Goal: Find specific page/section: Find specific page/section

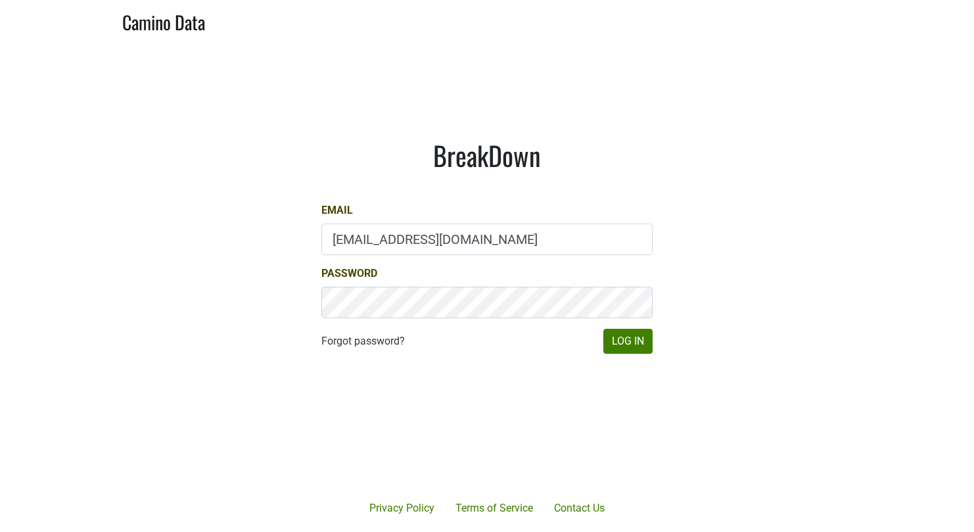
type input "bbutcher@aperture-cellars.com"
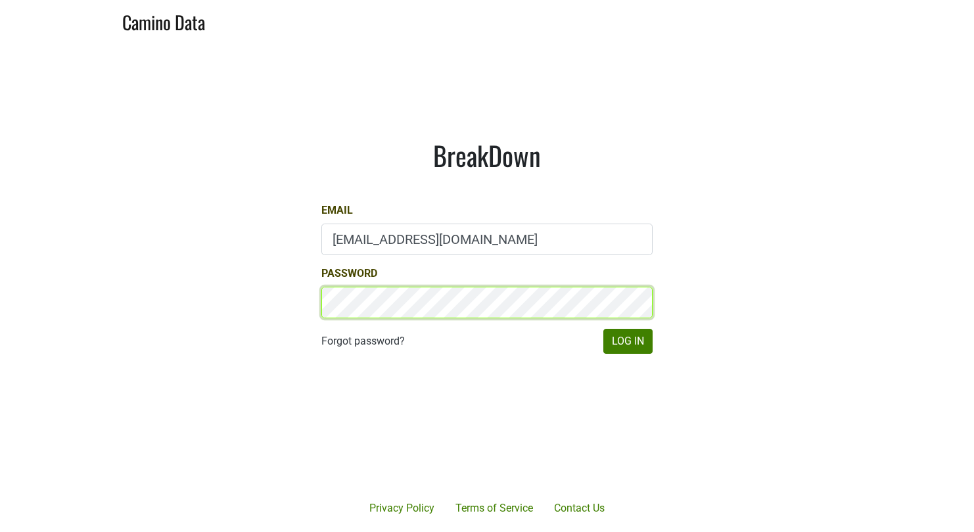
click at [628, 341] on button "Log In" at bounding box center [627, 341] width 49 height 25
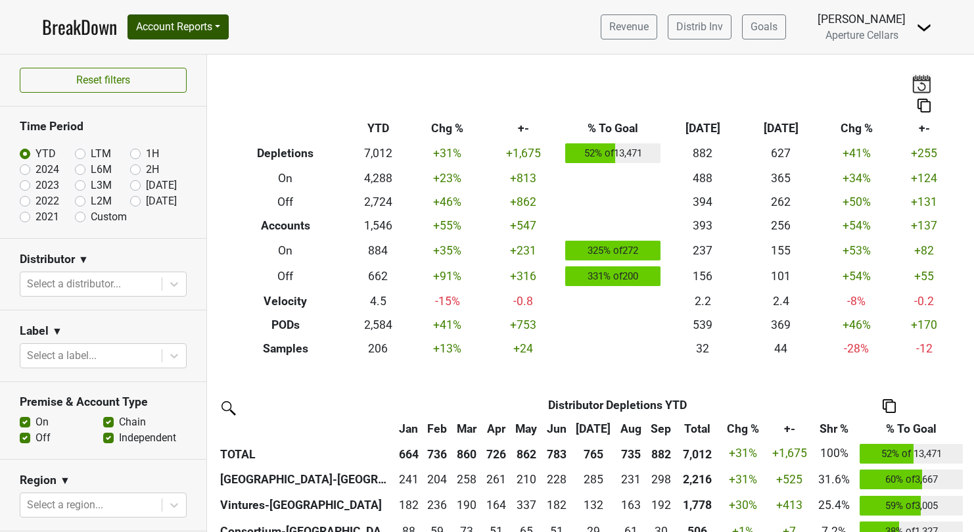
click at [212, 31] on button "Account Reports" at bounding box center [178, 26] width 101 height 25
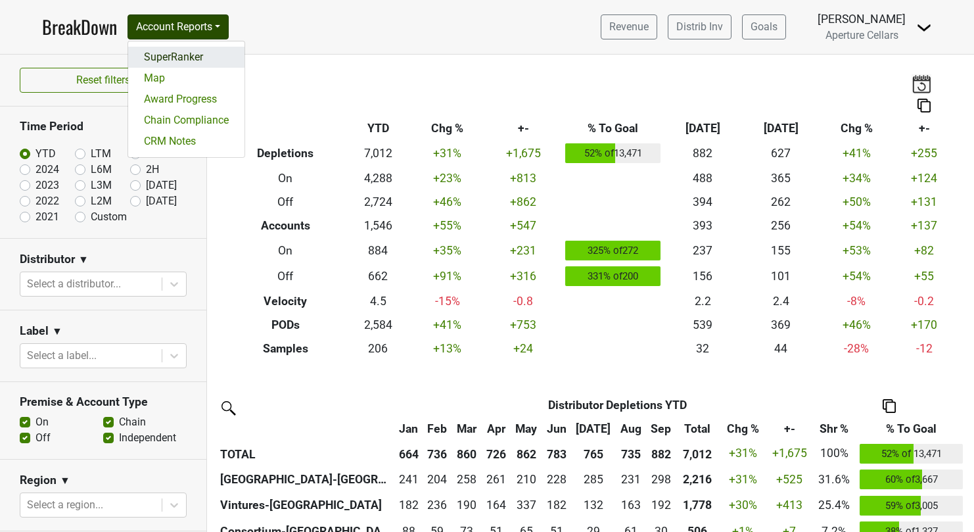
click at [193, 62] on link "SuperRanker" at bounding box center [186, 57] width 116 height 21
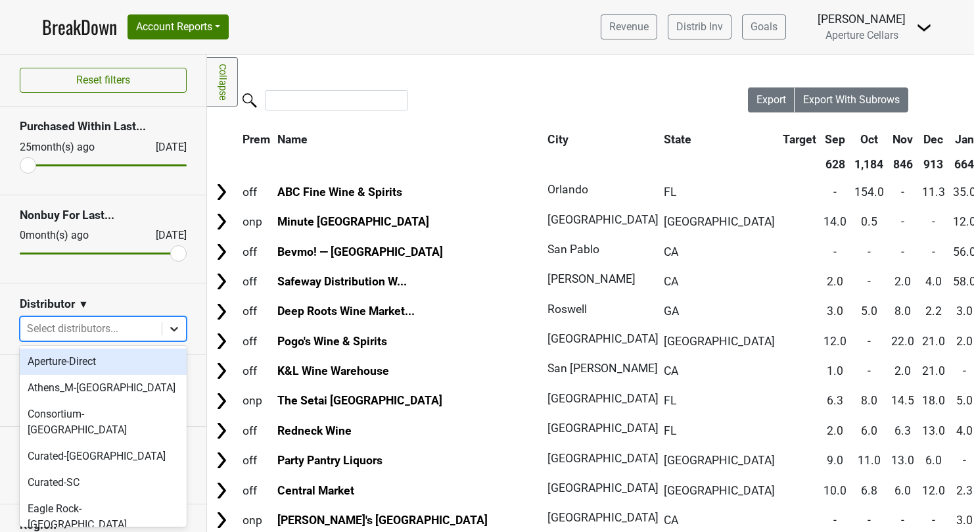
click at [165, 328] on div at bounding box center [174, 329] width 24 height 24
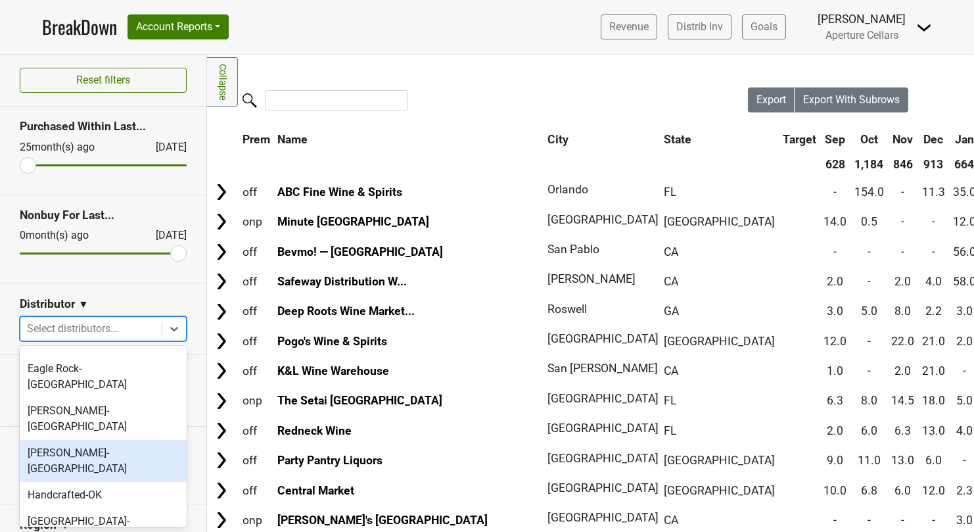
scroll to position [144, 0]
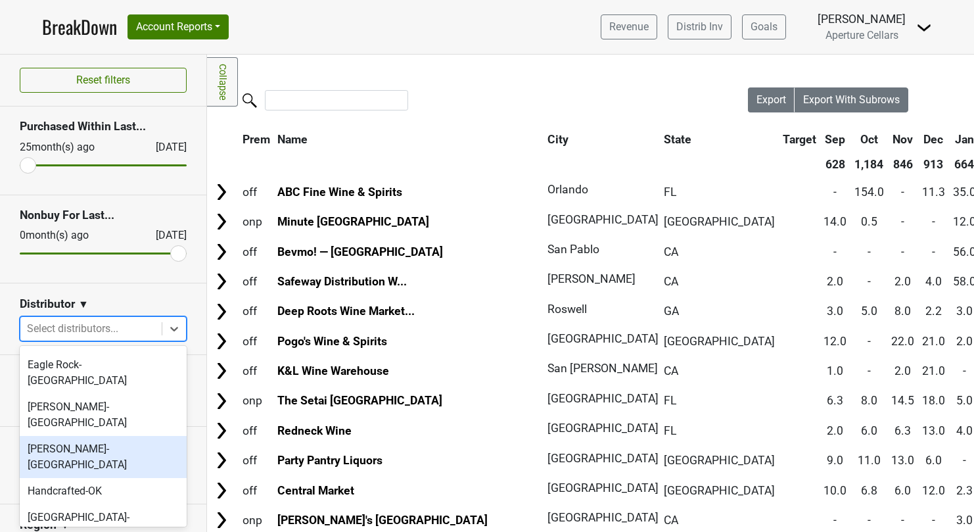
click at [92, 436] on div "[PERSON_NAME]-[GEOGRAPHIC_DATA]" at bounding box center [103, 457] width 167 height 42
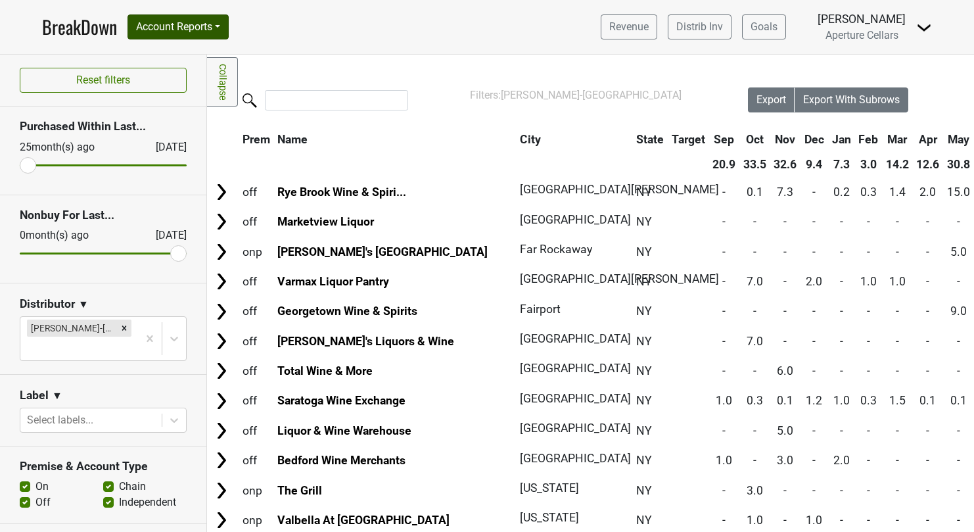
click at [222, 31] on button "Account Reports" at bounding box center [178, 26] width 101 height 25
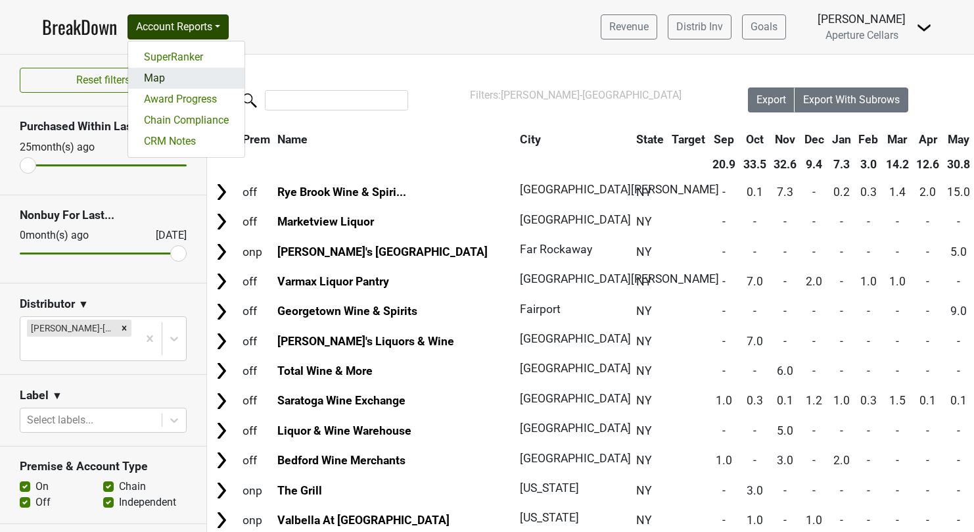
drag, startPoint x: 193, startPoint y: 92, endPoint x: 190, endPoint y: 79, distance: 13.6
click at [190, 79] on div "SuperRanker Map Award Progress Chain Compliance CRM Notes" at bounding box center [187, 99] width 118 height 117
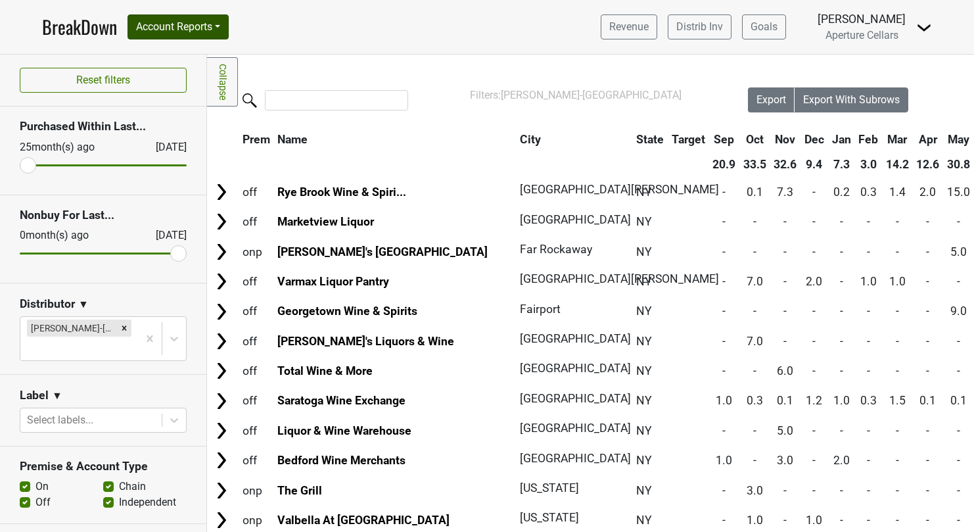
click at [218, 37] on button "Account Reports" at bounding box center [178, 26] width 101 height 25
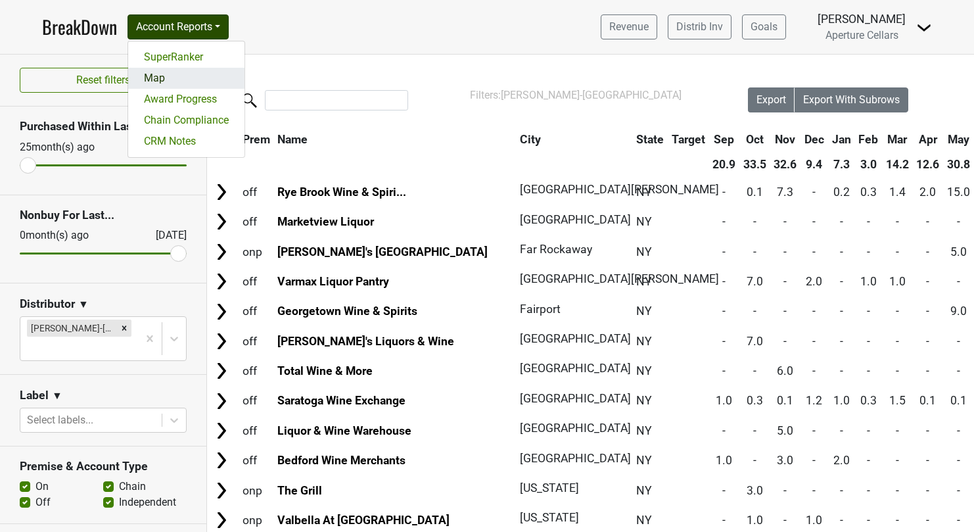
click at [174, 74] on link "Map" at bounding box center [186, 78] width 116 height 21
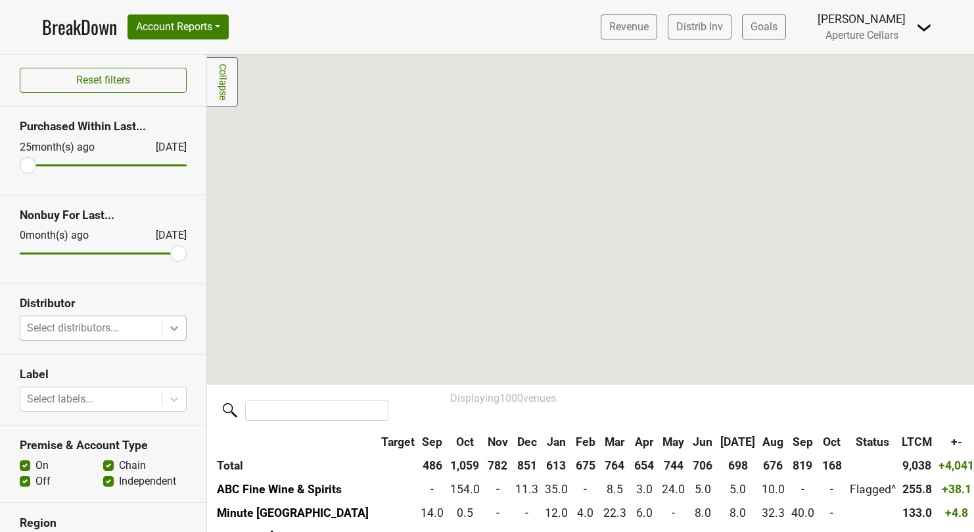
click at [174, 329] on icon at bounding box center [174, 328] width 8 height 5
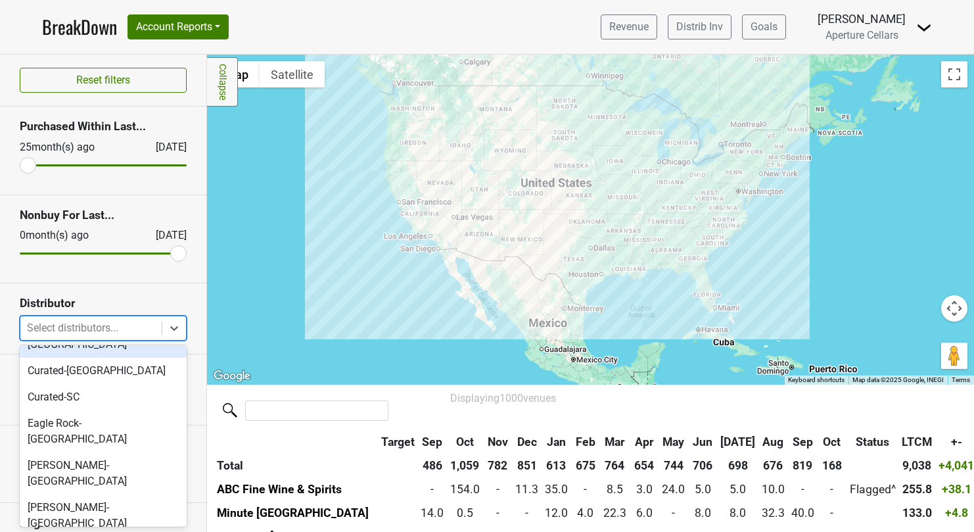
scroll to position [87, 0]
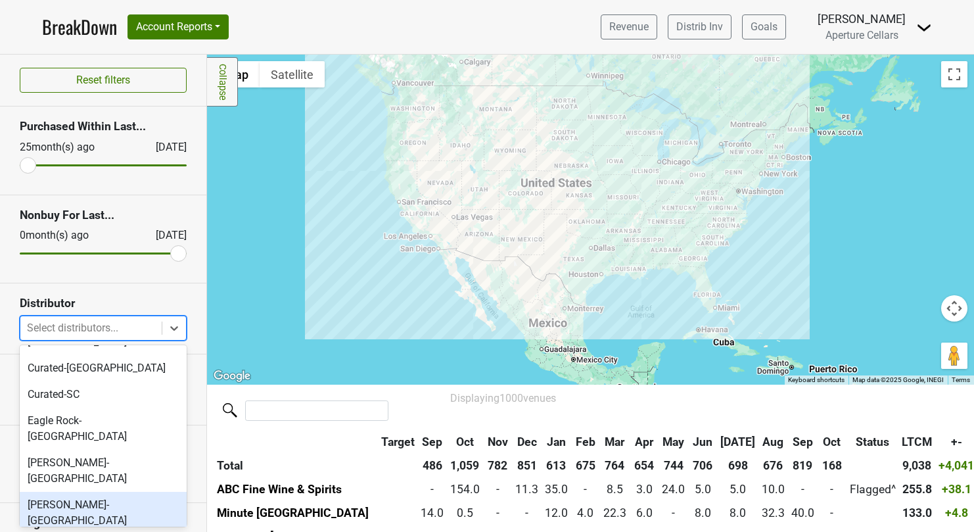
click at [107, 492] on div "[PERSON_NAME]-[GEOGRAPHIC_DATA]" at bounding box center [103, 513] width 167 height 42
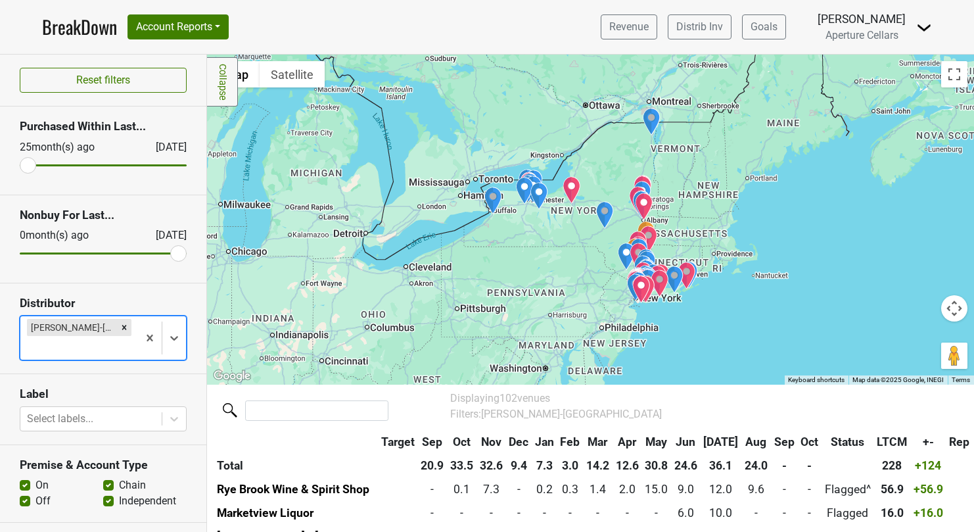
click at [500, 258] on div at bounding box center [590, 220] width 767 height 330
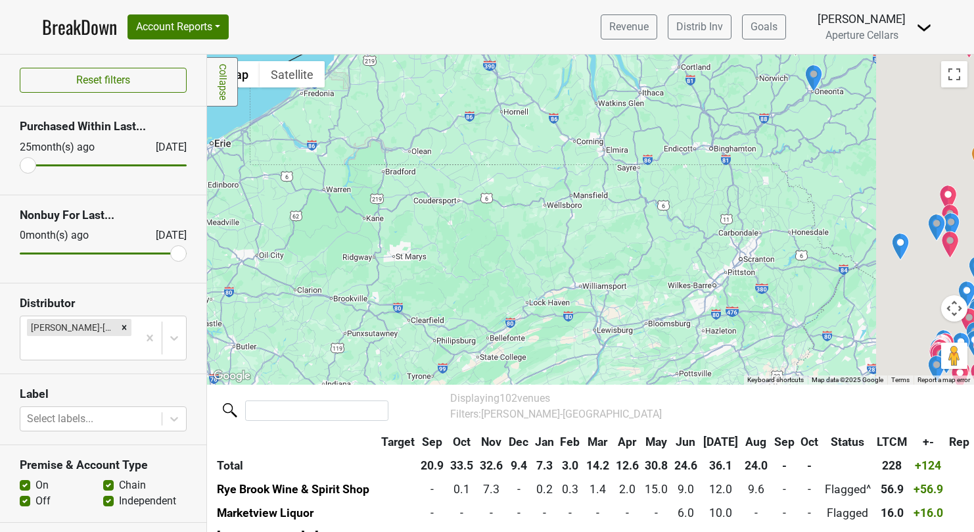
drag, startPoint x: 845, startPoint y: 240, endPoint x: 463, endPoint y: 143, distance: 394.6
click at [463, 143] on div at bounding box center [590, 220] width 767 height 330
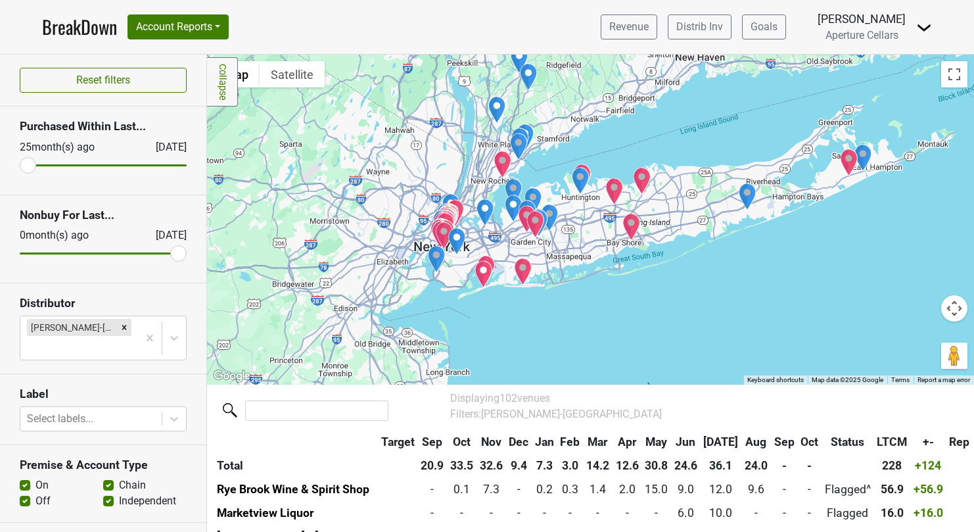
drag, startPoint x: 640, startPoint y: 196, endPoint x: 254, endPoint y: 28, distance: 420.1
click at [253, 30] on div "BreakDown Account Reports SuperRanker Map Award Progress Chain Compliance CRM N…" at bounding box center [487, 266] width 974 height 532
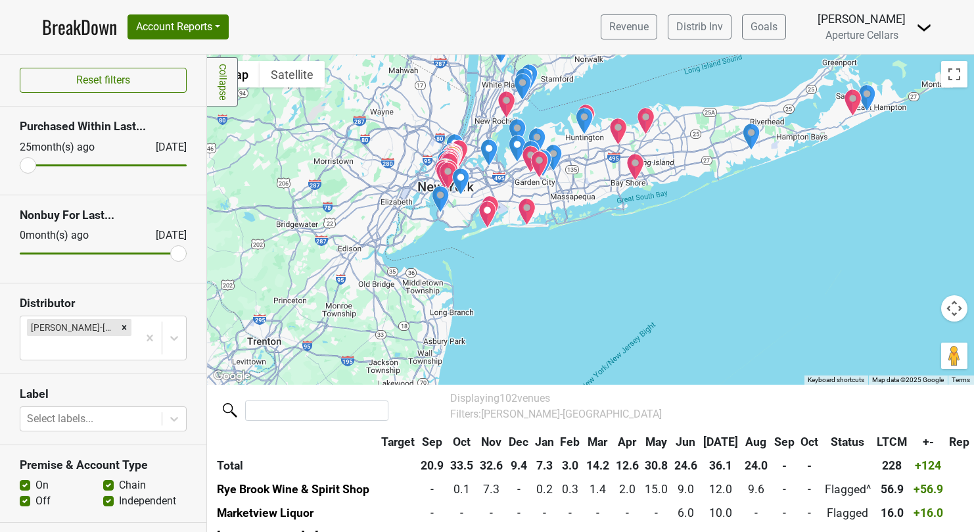
drag, startPoint x: 287, startPoint y: 91, endPoint x: 346, endPoint y: 51, distance: 70.6
click at [346, 51] on div "BreakDown Account Reports SuperRanker Map Award Progress Chain Compliance CRM N…" at bounding box center [487, 266] width 974 height 532
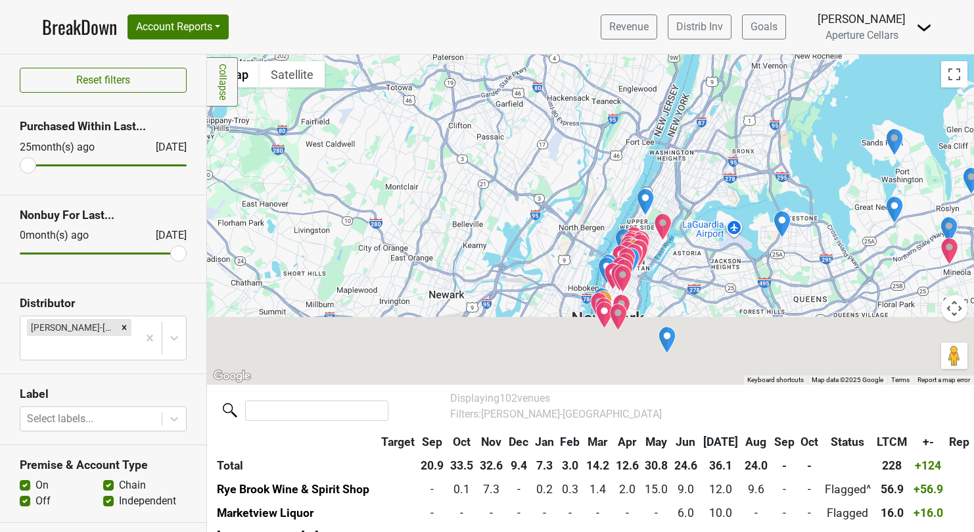
drag, startPoint x: 550, startPoint y: 200, endPoint x: 551, endPoint y: -10, distance: 210.3
click at [551, 0] on html "BreakDown Account Reports SuperRanker Map Award Progress Chain Compliance CRM N…" at bounding box center [487, 266] width 974 height 532
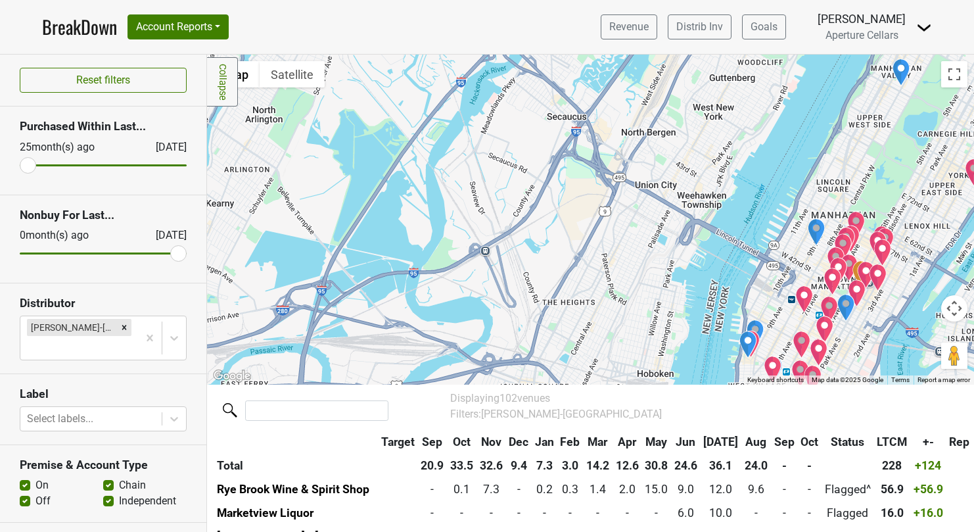
drag, startPoint x: 576, startPoint y: 216, endPoint x: 516, endPoint y: 13, distance: 211.9
click at [517, 13] on div "BreakDown Account Reports SuperRanker Map Award Progress Chain Compliance CRM N…" at bounding box center [487, 266] width 974 height 532
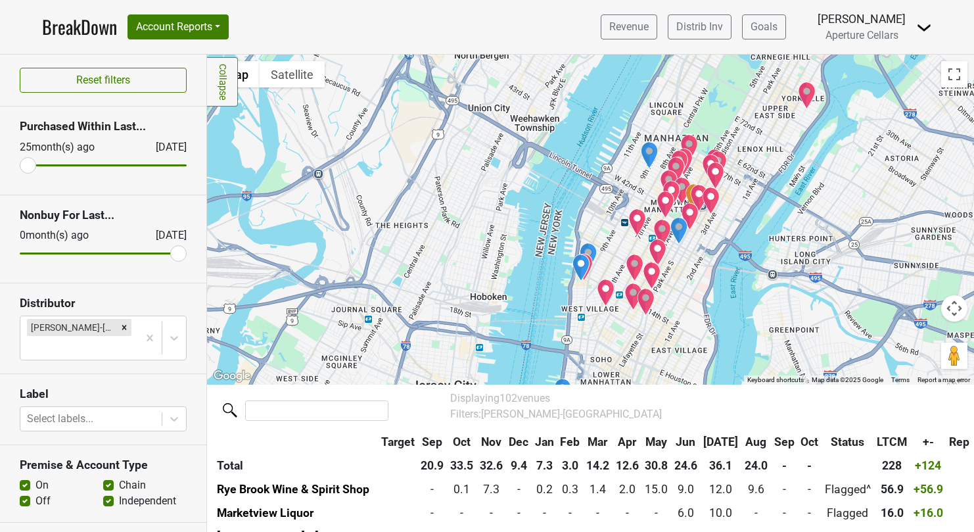
drag, startPoint x: 565, startPoint y: 84, endPoint x: 421, endPoint y: 28, distance: 155.3
click at [421, 28] on div "BreakDown Account Reports SuperRanker Map Award Progress Chain Compliance CRM N…" at bounding box center [487, 266] width 974 height 532
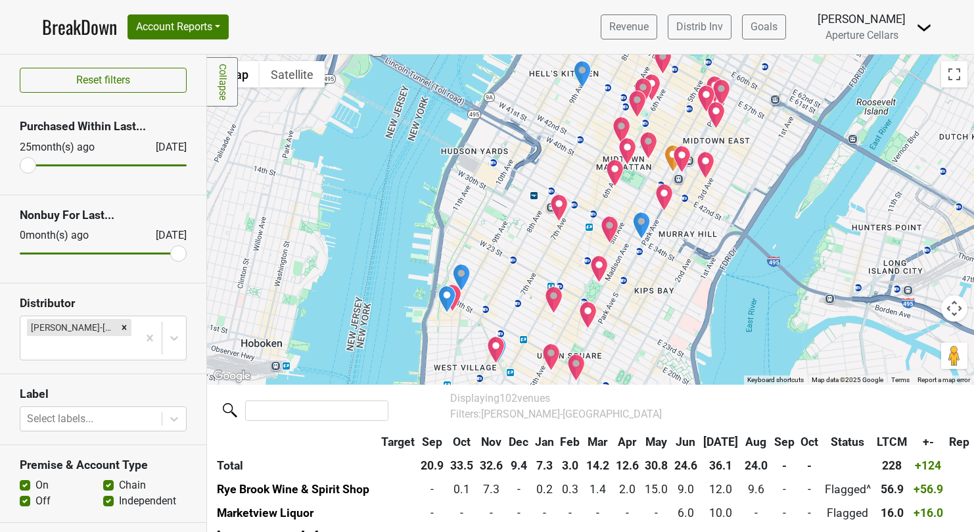
drag, startPoint x: 634, startPoint y: 201, endPoint x: 463, endPoint y: 90, distance: 204.4
click at [463, 90] on div at bounding box center [590, 220] width 767 height 330
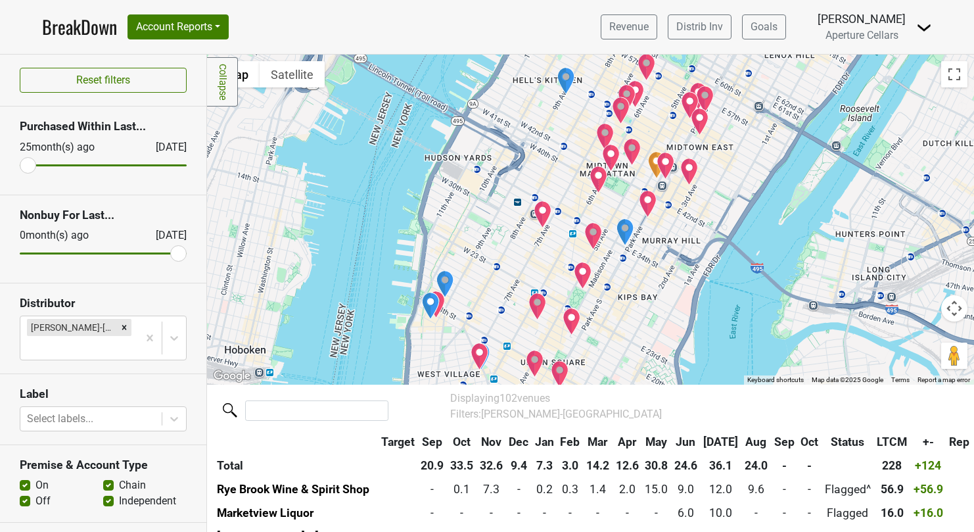
click at [688, 170] on img "Aretsky's Patroon" at bounding box center [689, 172] width 18 height 28
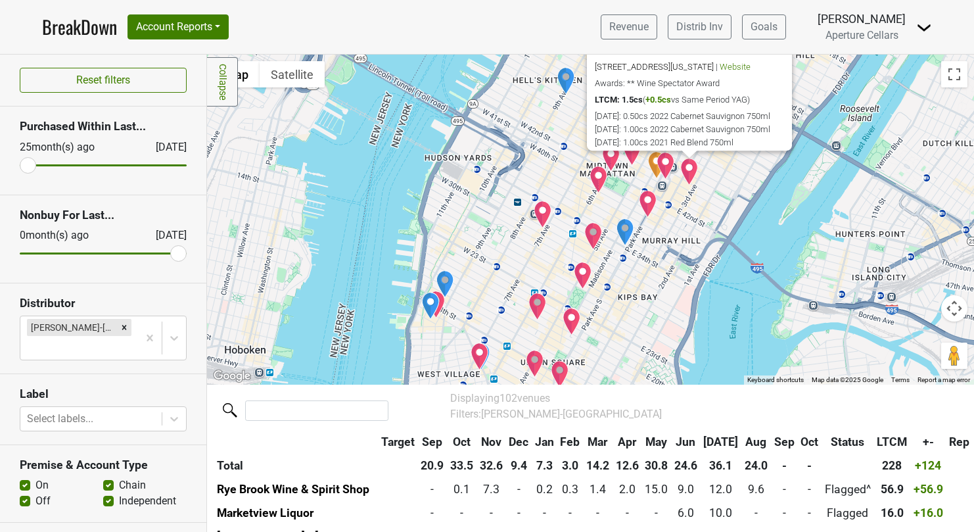
scroll to position [799, 0]
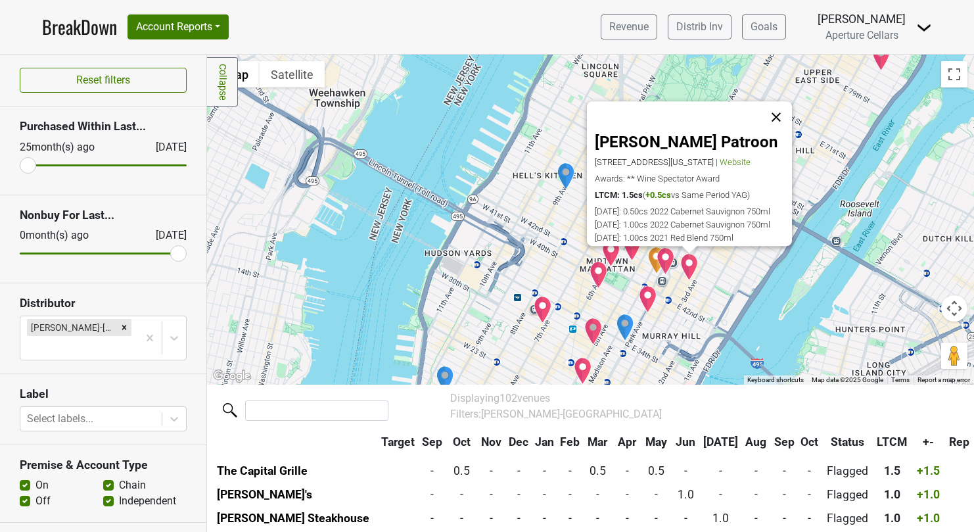
click at [782, 107] on button "Close" at bounding box center [776, 117] width 32 height 32
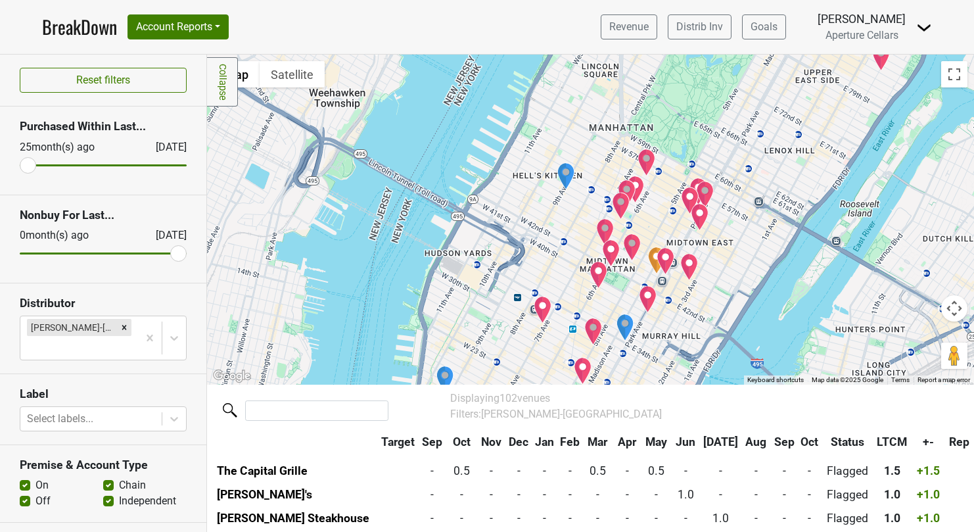
click at [703, 220] on img "The Grill" at bounding box center [700, 217] width 18 height 28
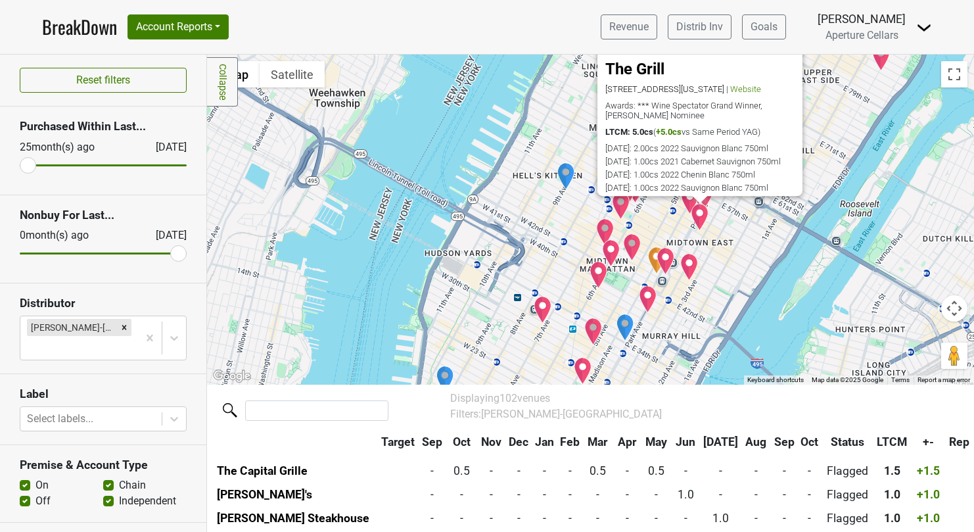
scroll to position [307, 0]
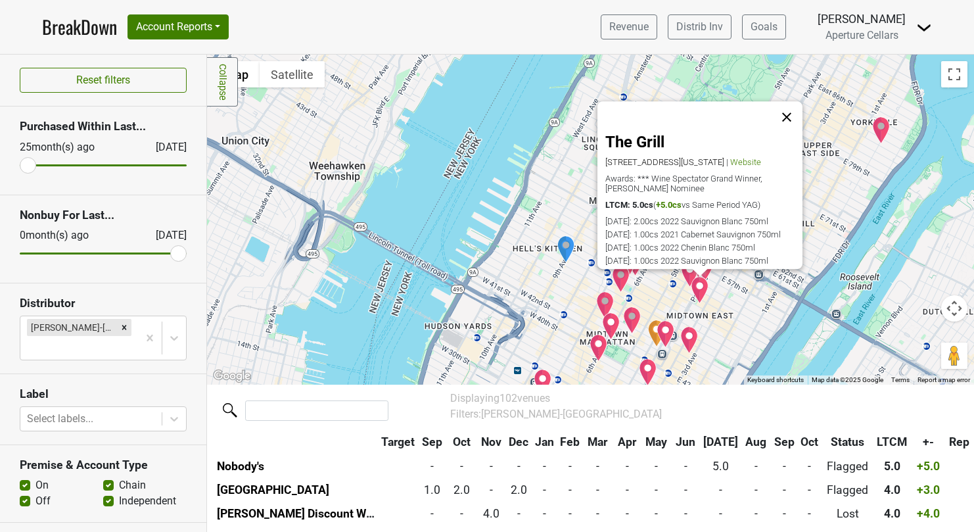
click at [793, 109] on button "Close" at bounding box center [787, 117] width 32 height 32
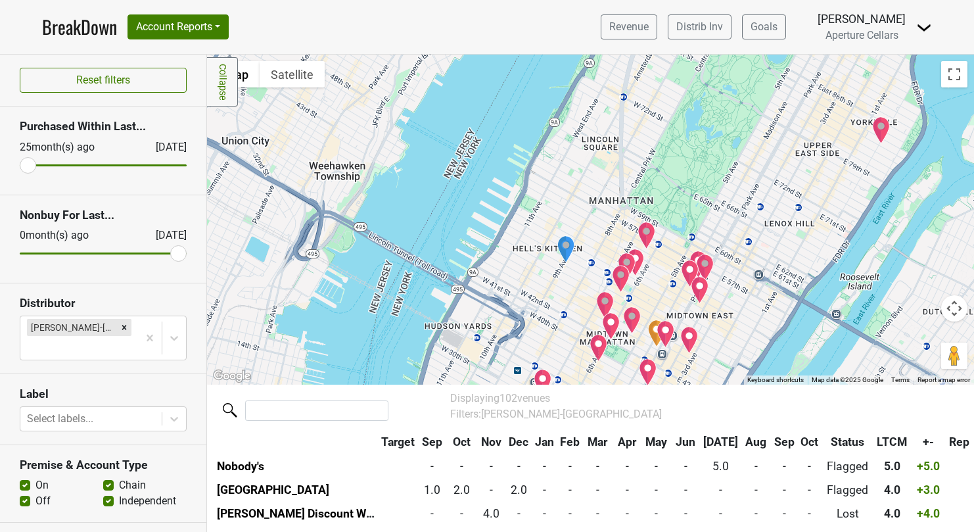
click at [705, 260] on img "Four Twenty Five, a Jean-Georges Restaurant" at bounding box center [705, 268] width 18 height 28
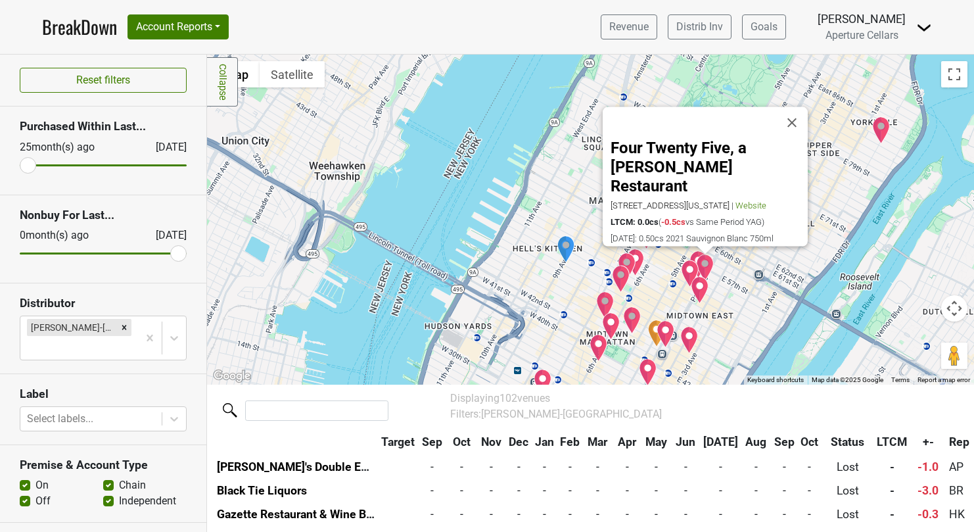
scroll to position [2296, 0]
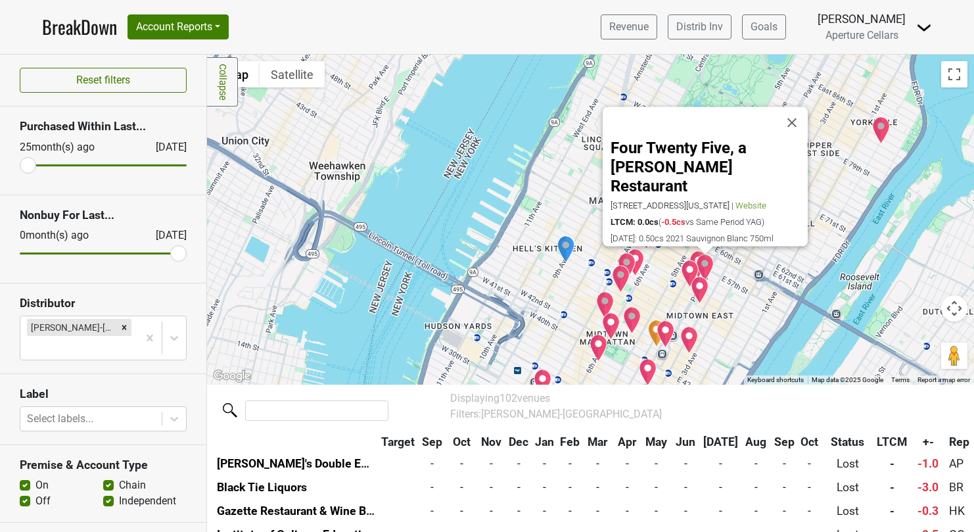
click at [690, 271] on img "Hotel Elysée" at bounding box center [690, 274] width 18 height 28
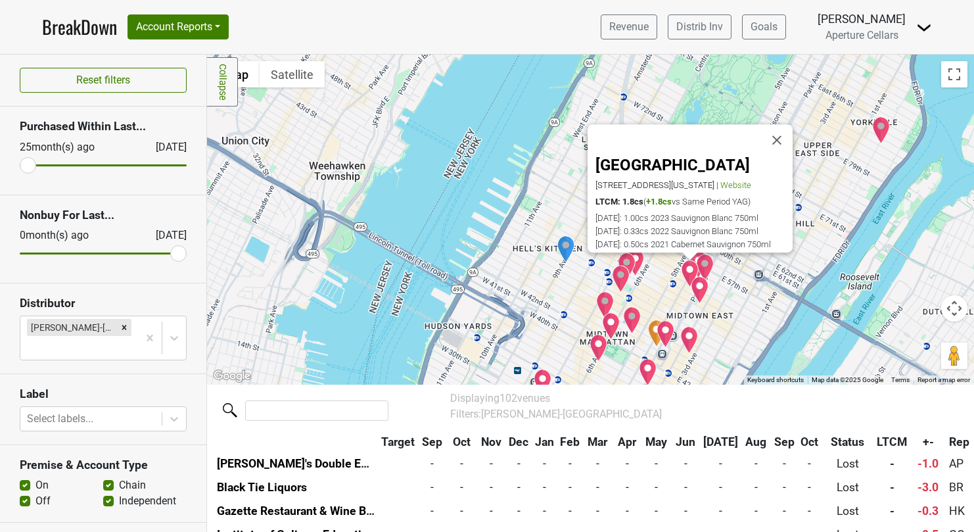
scroll to position [775, 0]
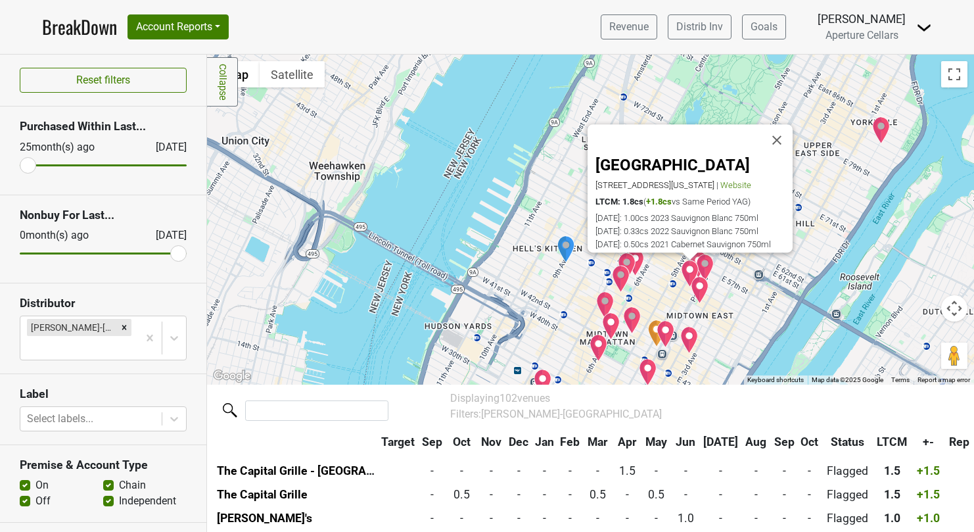
click at [697, 258] on div at bounding box center [690, 256] width 16 height 8
click at [780, 131] on button "Close" at bounding box center [777, 140] width 32 height 32
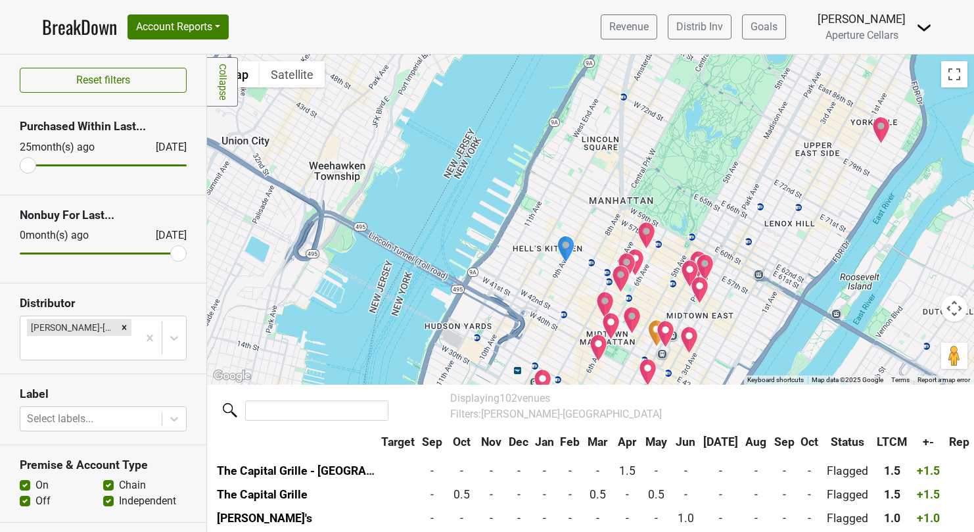
click at [699, 252] on img "Aquavit" at bounding box center [699, 264] width 18 height 28
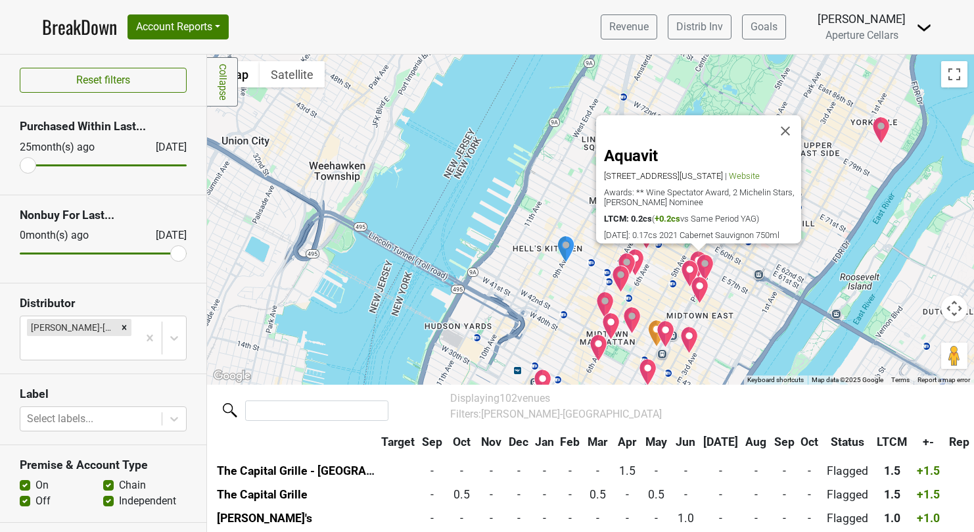
scroll to position [1547, 0]
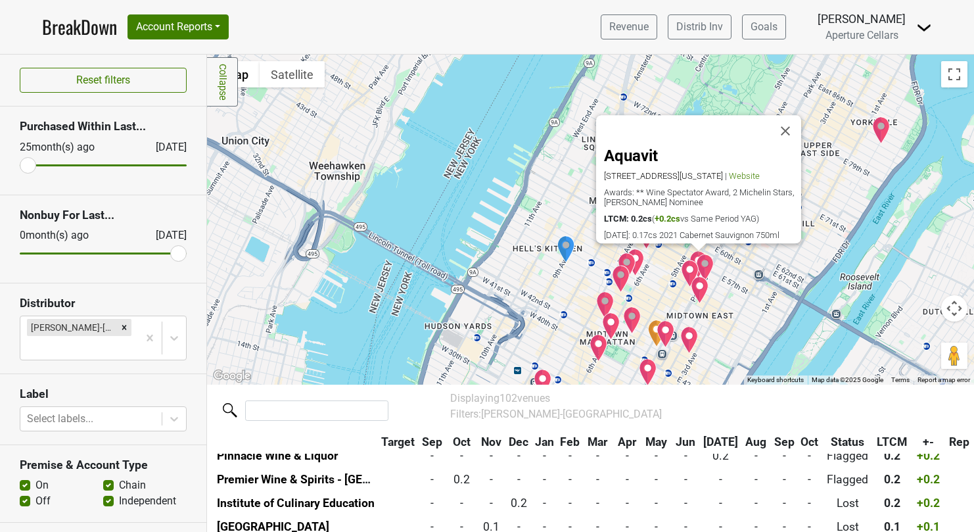
click at [639, 260] on img "Mastro's Steakhouse" at bounding box center [635, 262] width 18 height 28
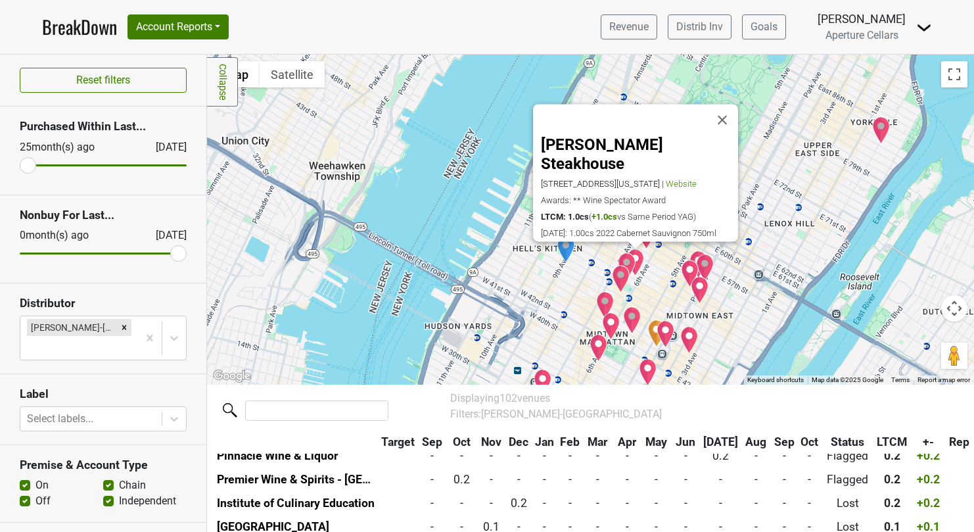
scroll to position [892, 0]
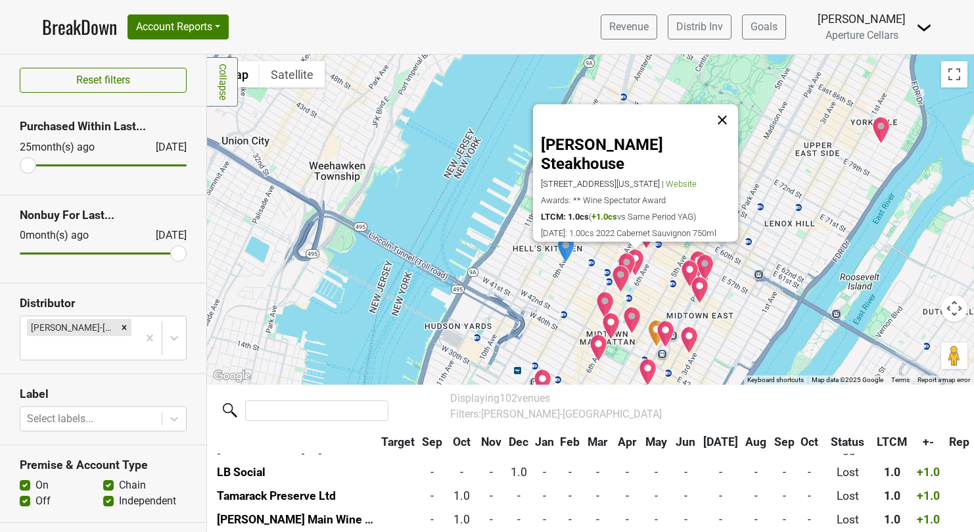
click at [726, 120] on button "Close" at bounding box center [723, 121] width 32 height 32
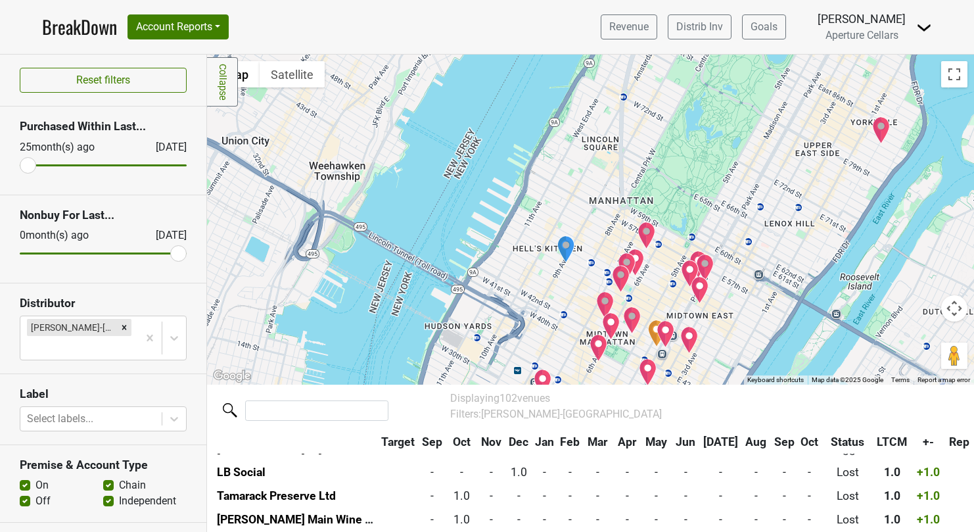
click at [610, 325] on img "Valbella At The Park" at bounding box center [611, 326] width 18 height 28
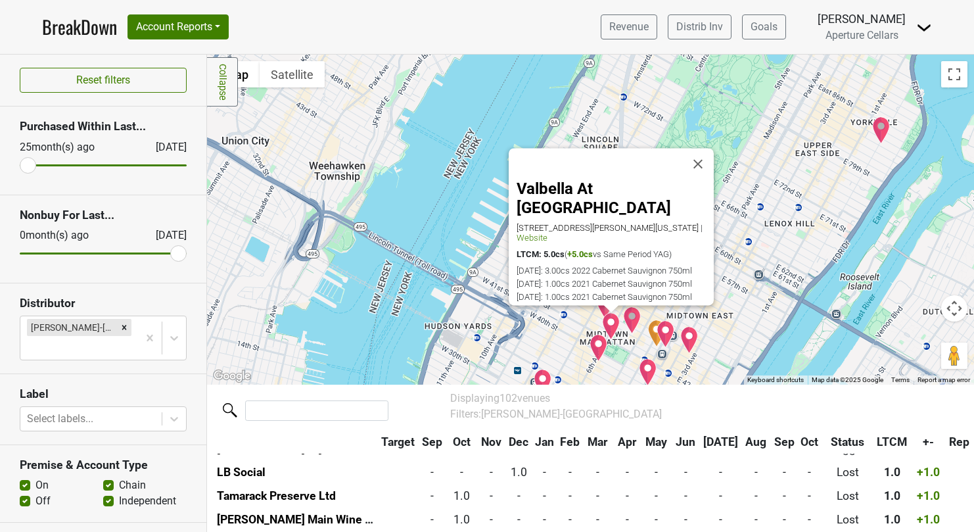
scroll to position [331, 0]
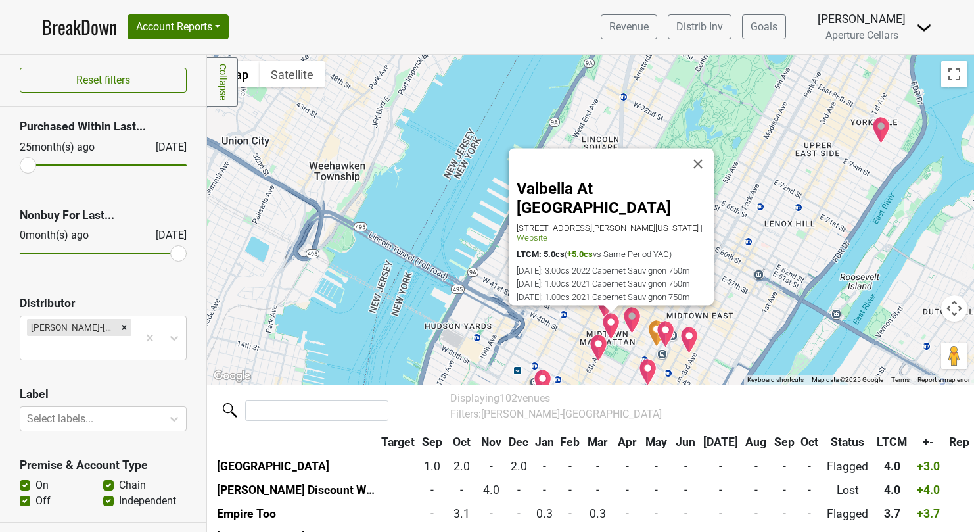
click at [600, 346] on img "Parker & Quinn" at bounding box center [599, 348] width 18 height 28
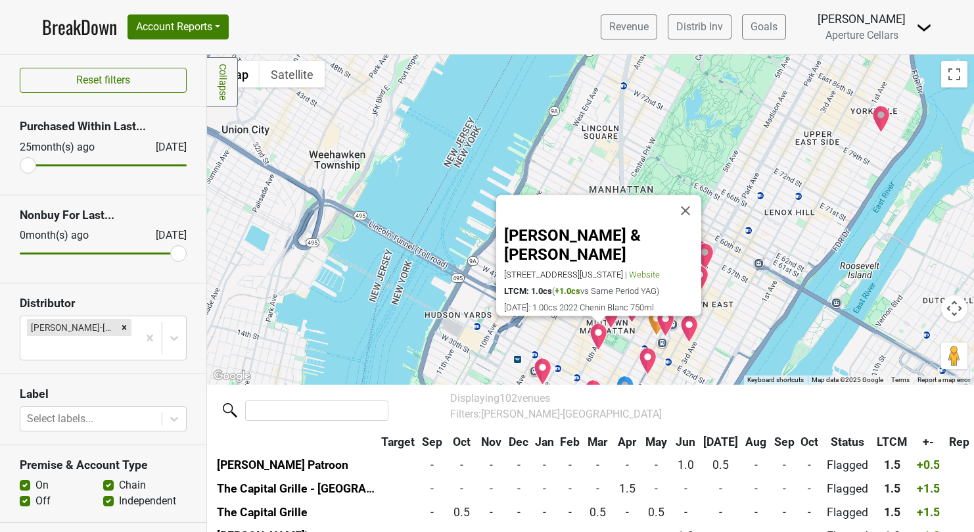
scroll to position [916, 0]
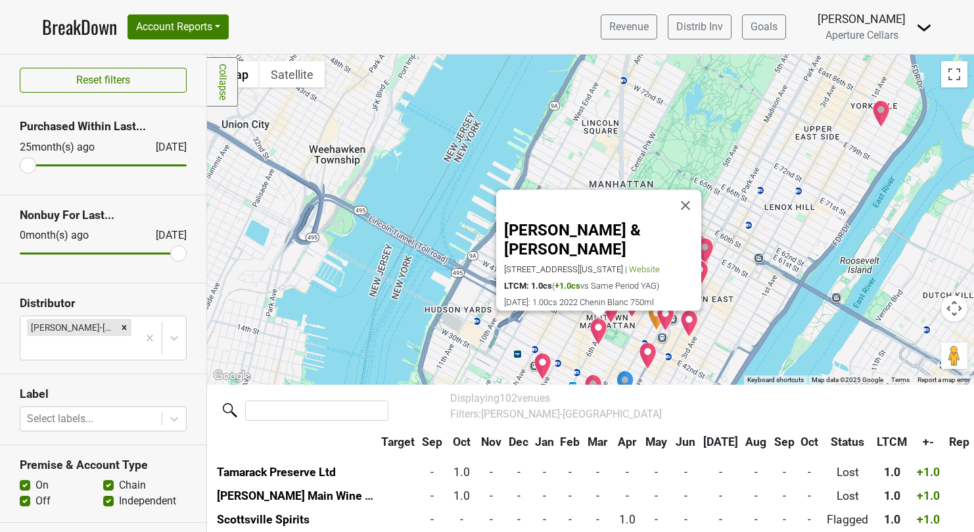
click at [647, 352] on img "Park Avenue Tavern" at bounding box center [648, 356] width 18 height 28
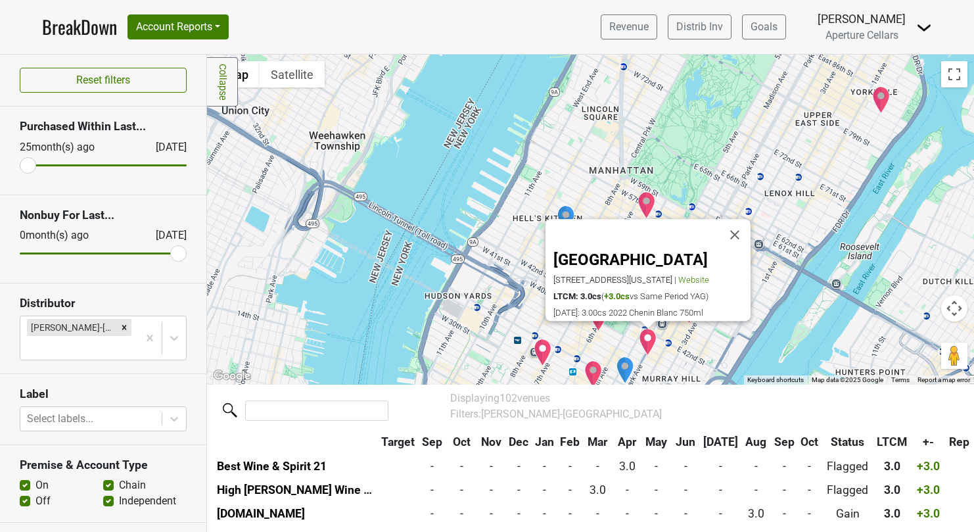
scroll to position [494, 0]
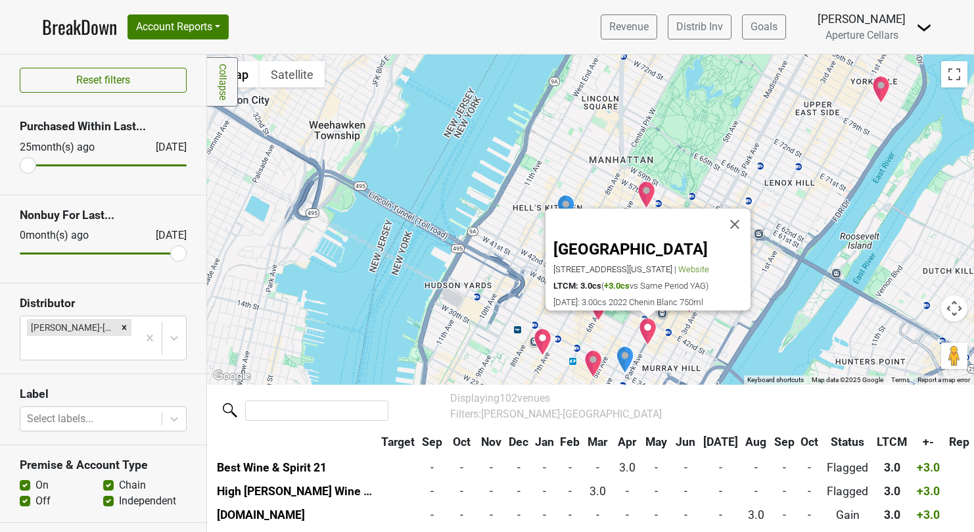
click at [547, 342] on img "Estiatorio Milos - Hudson Yards" at bounding box center [543, 342] width 18 height 28
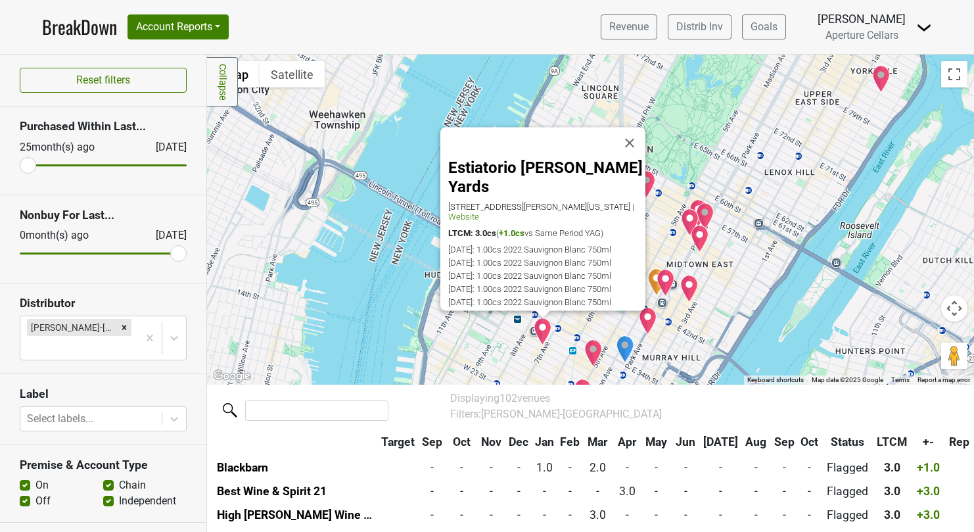
click at [573, 331] on div "Estiatorio [PERSON_NAME] Yards [STREET_ADDRESS][PERSON_NAME][US_STATE] | Websit…" at bounding box center [590, 220] width 767 height 330
click at [636, 137] on button "Close" at bounding box center [630, 144] width 32 height 32
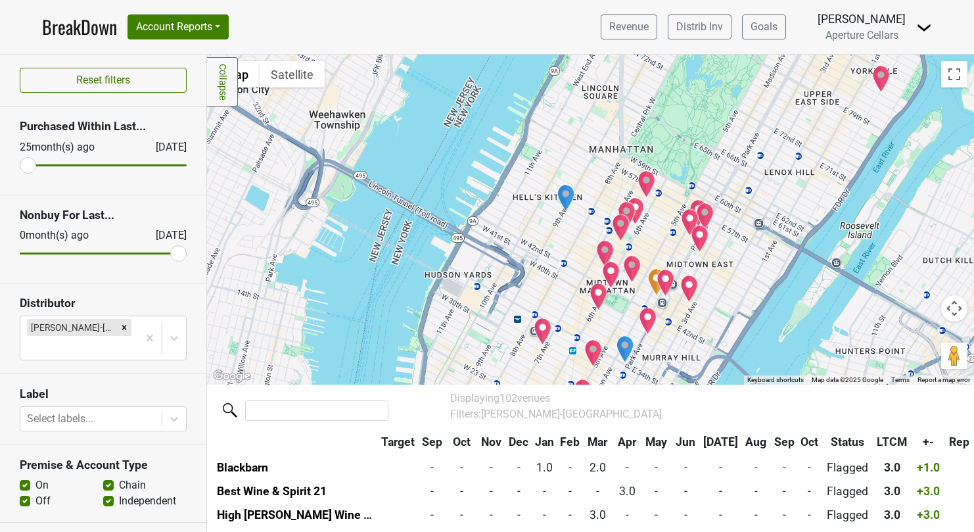
click at [612, 282] on img "Valbella At The Park" at bounding box center [611, 275] width 18 height 28
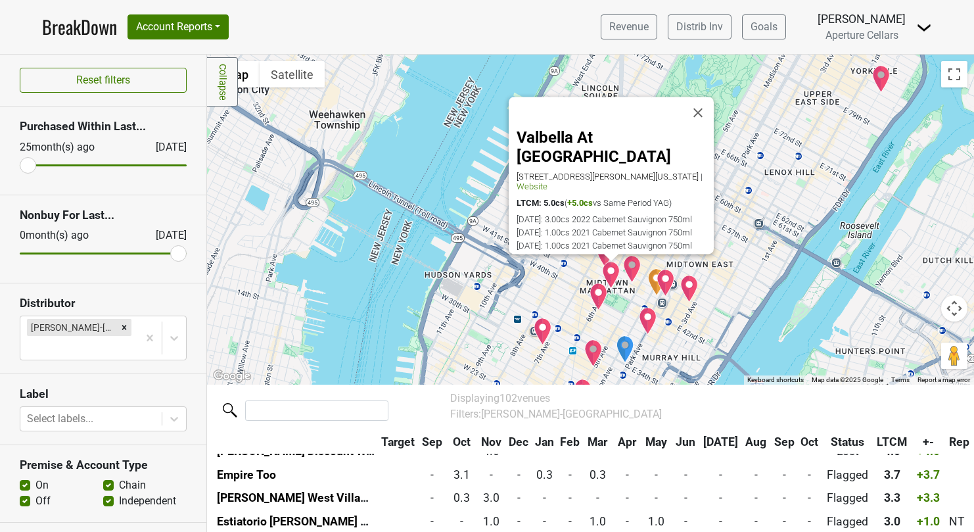
scroll to position [331, 0]
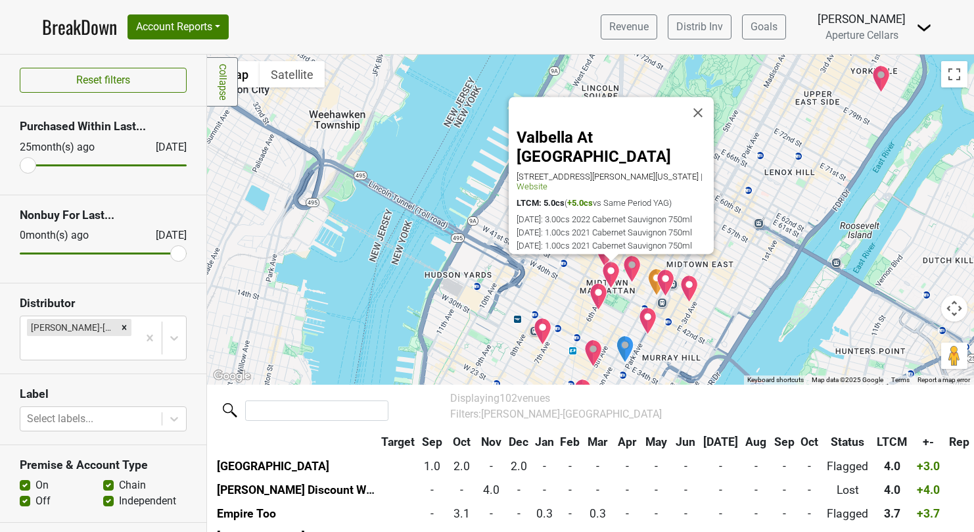
click at [602, 297] on img "Parker & Quinn" at bounding box center [599, 297] width 18 height 28
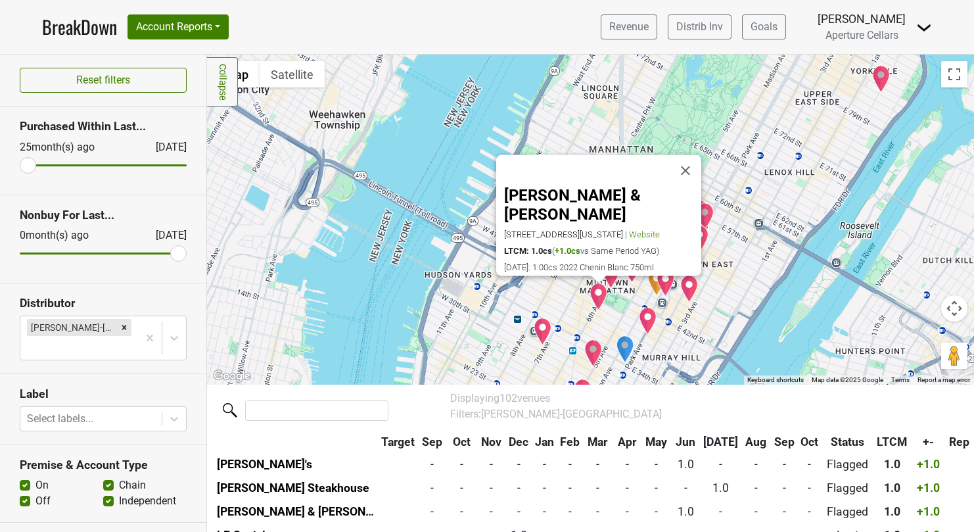
scroll to position [916, 0]
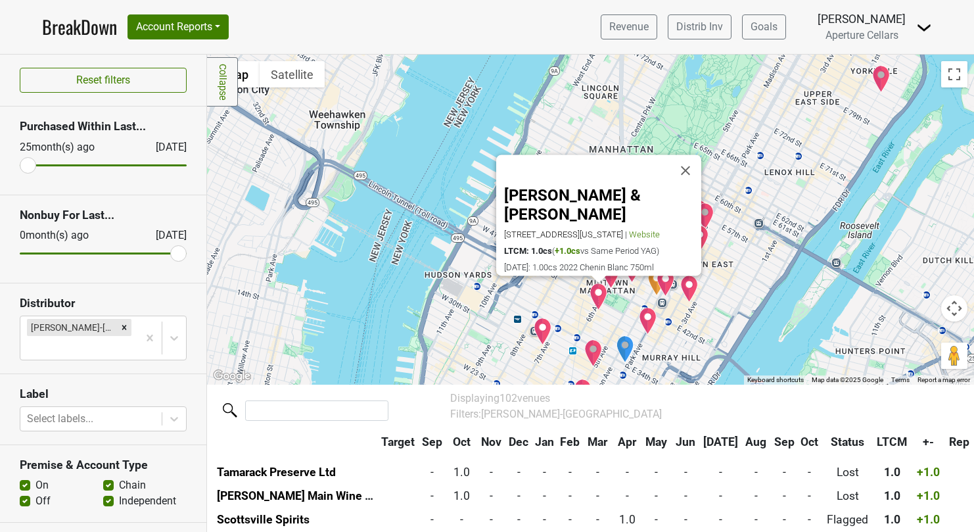
click at [570, 292] on div "[PERSON_NAME] & [PERSON_NAME] [STREET_ADDRESS][US_STATE] | Website LTCM: 1.0cs …" at bounding box center [590, 220] width 767 height 330
click at [626, 347] on img "1936 Wine and Spirits" at bounding box center [625, 349] width 18 height 28
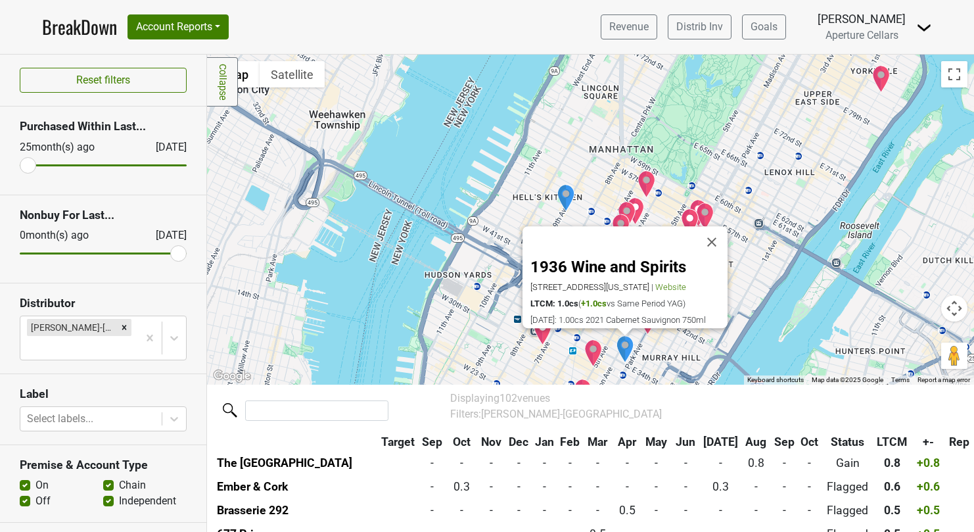
scroll to position [1219, 0]
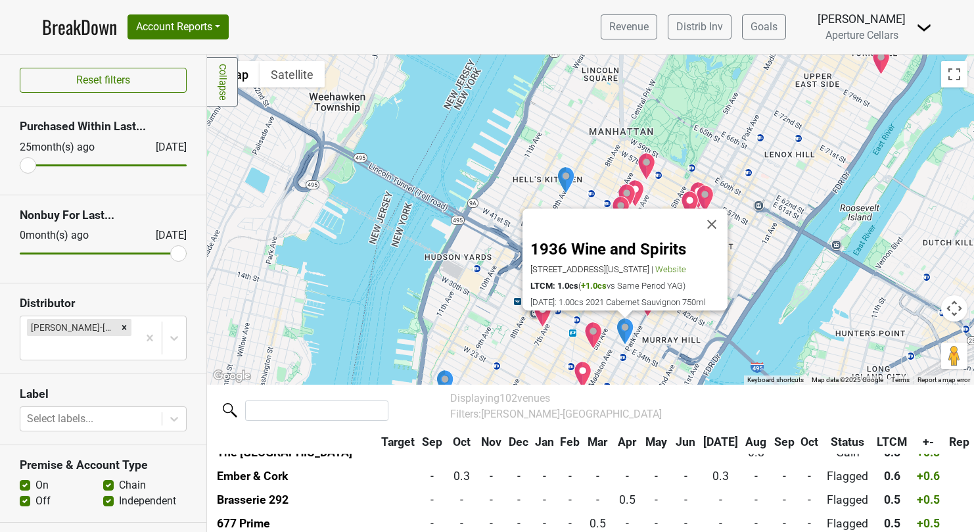
click at [567, 327] on div "1936 Wine and Spirits [STREET_ADDRESS][US_STATE] | Website LTCM: 1.0cs ( +1.0cs…" at bounding box center [590, 220] width 767 height 330
click at [716, 216] on button "Close" at bounding box center [712, 224] width 32 height 32
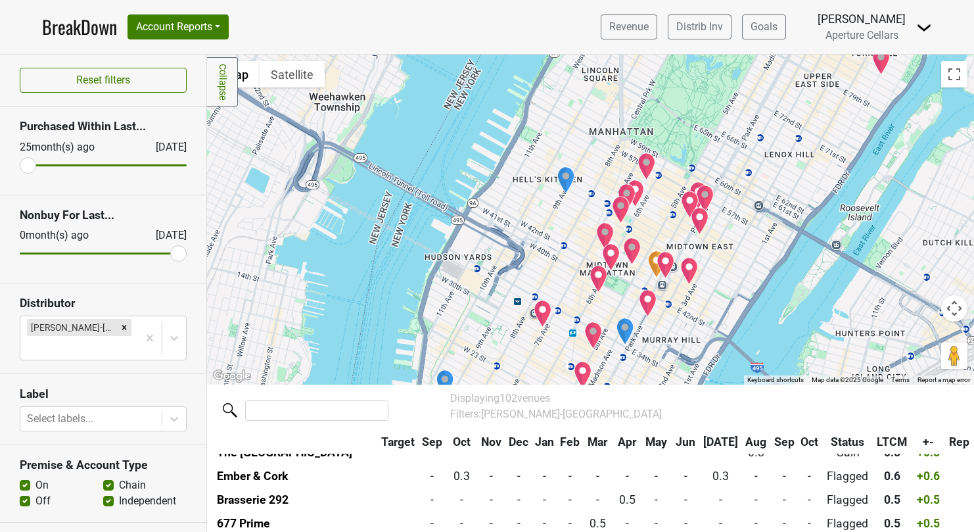
click at [563, 175] on img "Liberty Fine Wines & Spirits" at bounding box center [566, 180] width 18 height 28
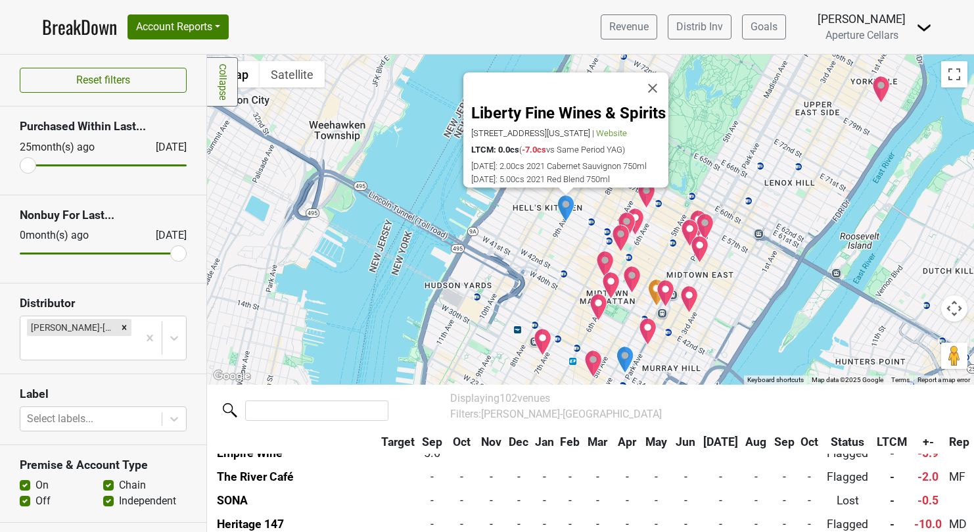
scroll to position [2249, 0]
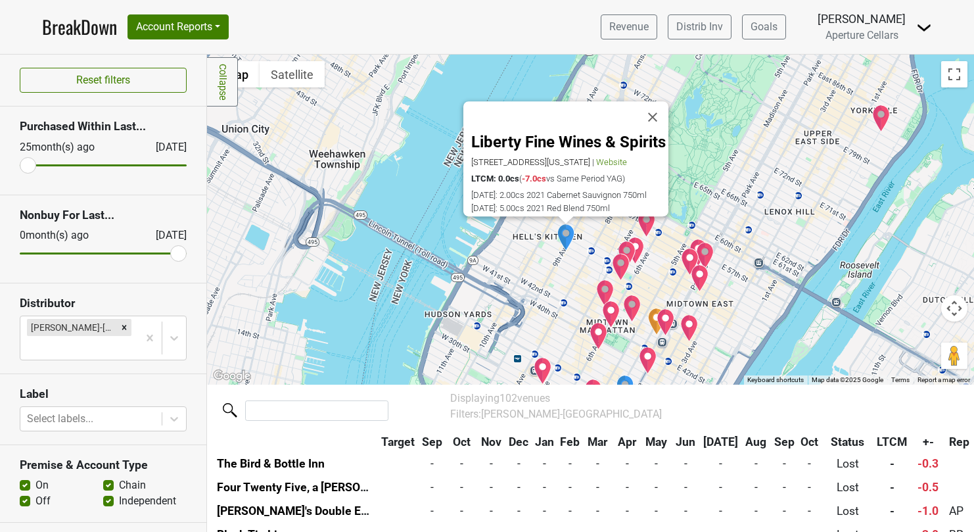
click at [571, 273] on div "Liberty Fine Wines & Spirits [STREET_ADDRESS][US_STATE] | Website LTCM: 0.0cs (…" at bounding box center [590, 220] width 767 height 330
click at [649, 222] on img "Estiatorio Milos - Midtown" at bounding box center [647, 224] width 18 height 28
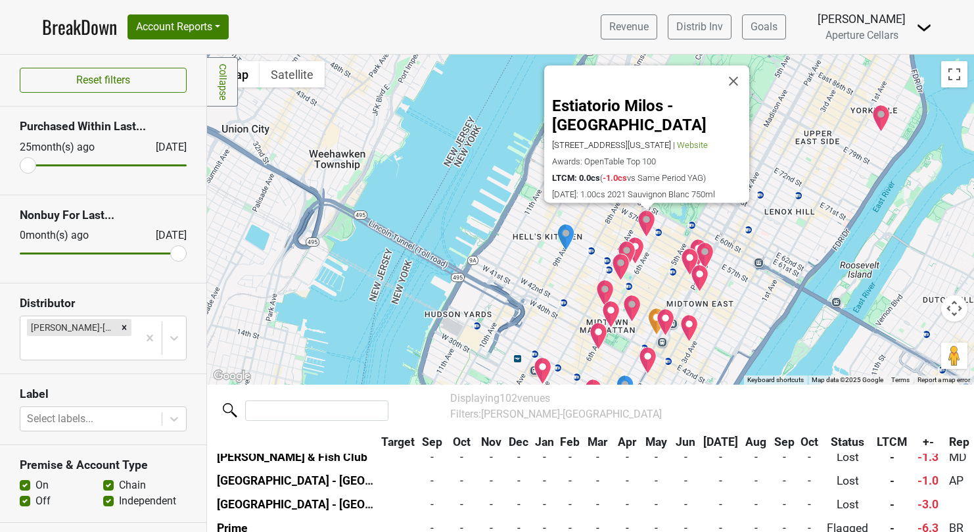
scroll to position [1711, 0]
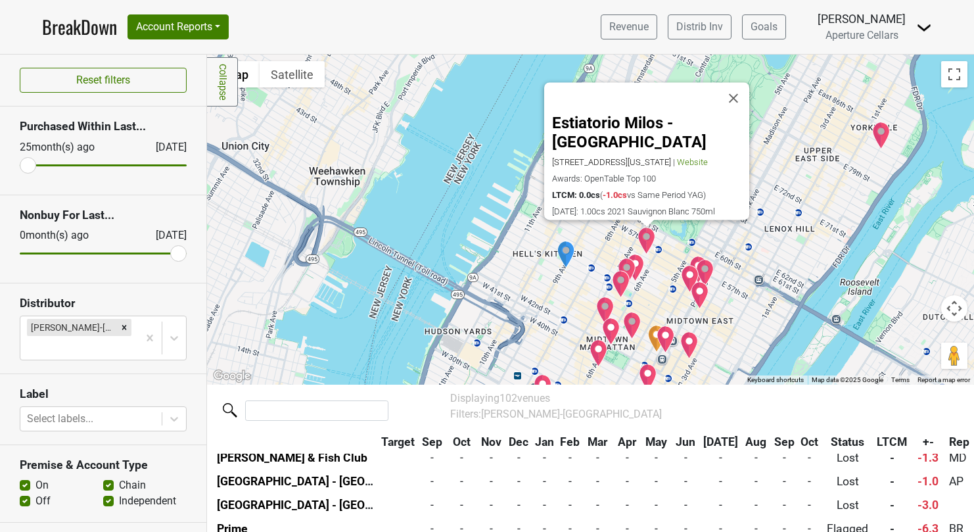
click at [640, 269] on img "Mastro's Steakhouse" at bounding box center [635, 268] width 18 height 28
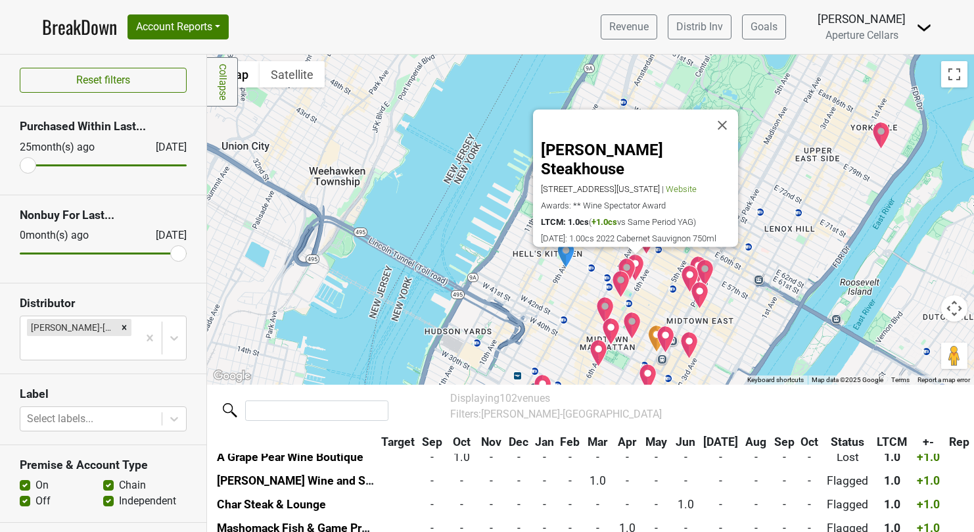
scroll to position [892, 0]
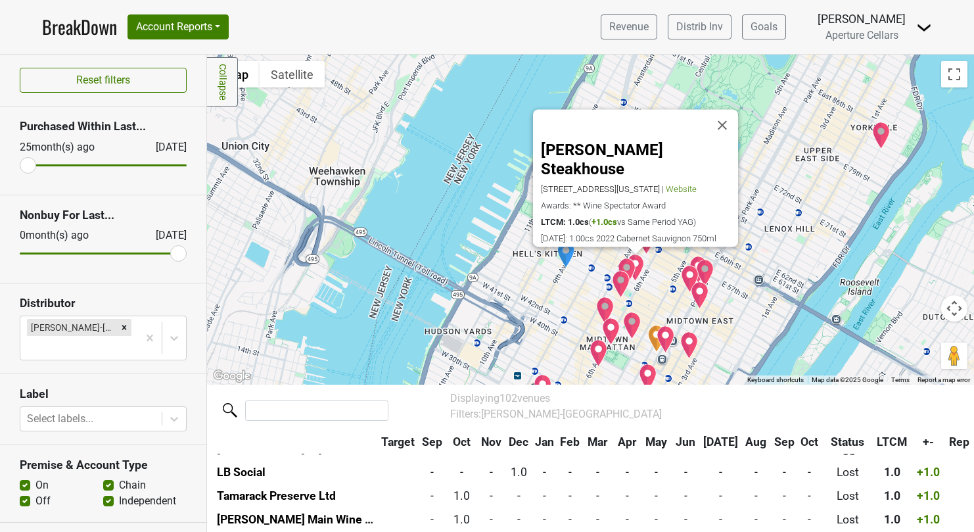
click at [627, 264] on img "Avra Rockefeller Center" at bounding box center [627, 272] width 18 height 28
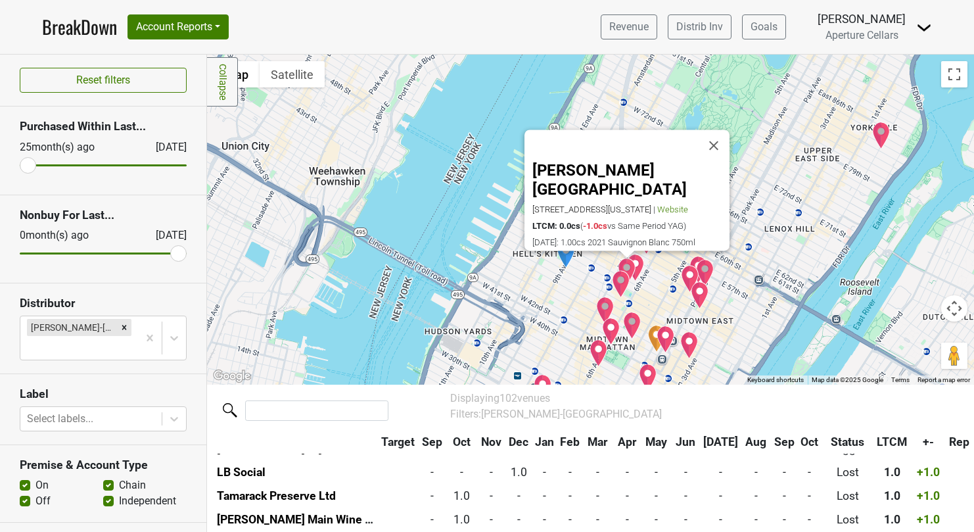
scroll to position [2179, 0]
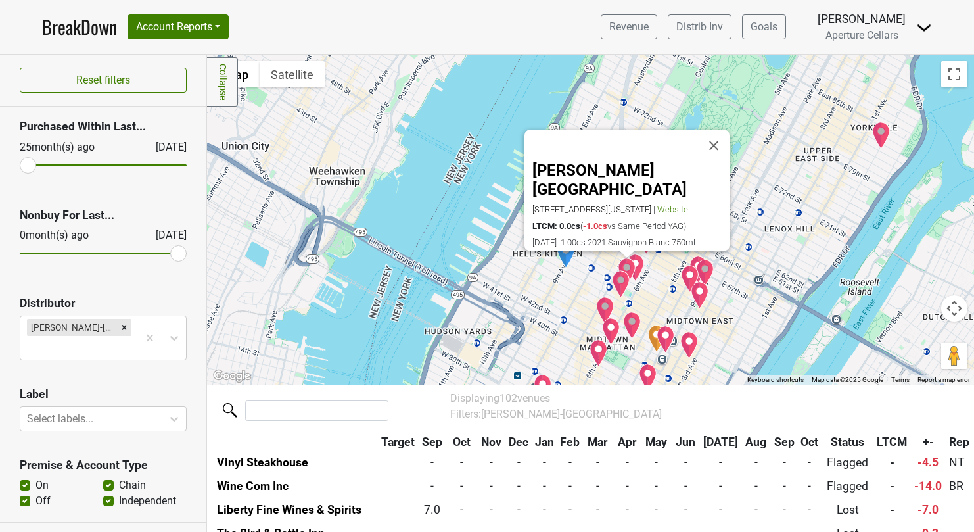
click at [621, 279] on img "Del Frisco's Double Eagle Steakhouse" at bounding box center [621, 284] width 18 height 28
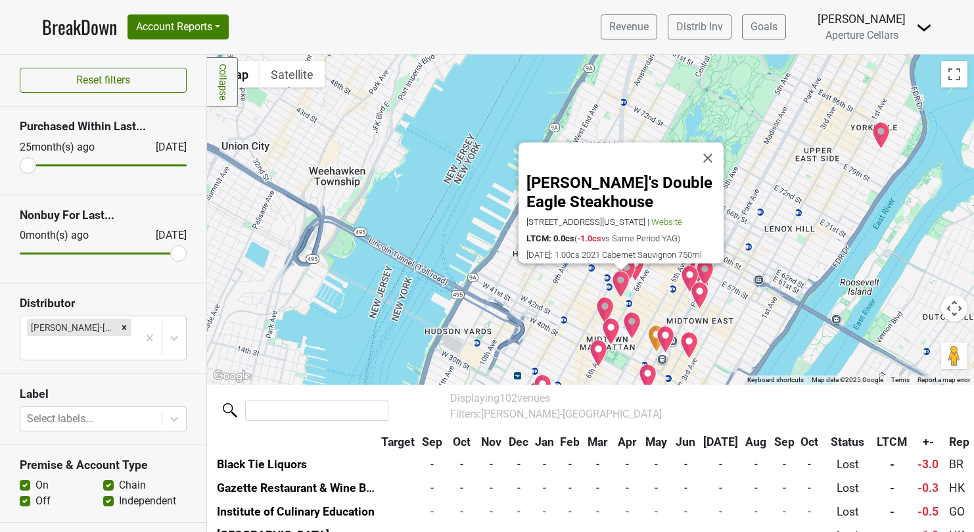
click at [606, 302] on img "Hunt & Fish Club" at bounding box center [605, 310] width 18 height 28
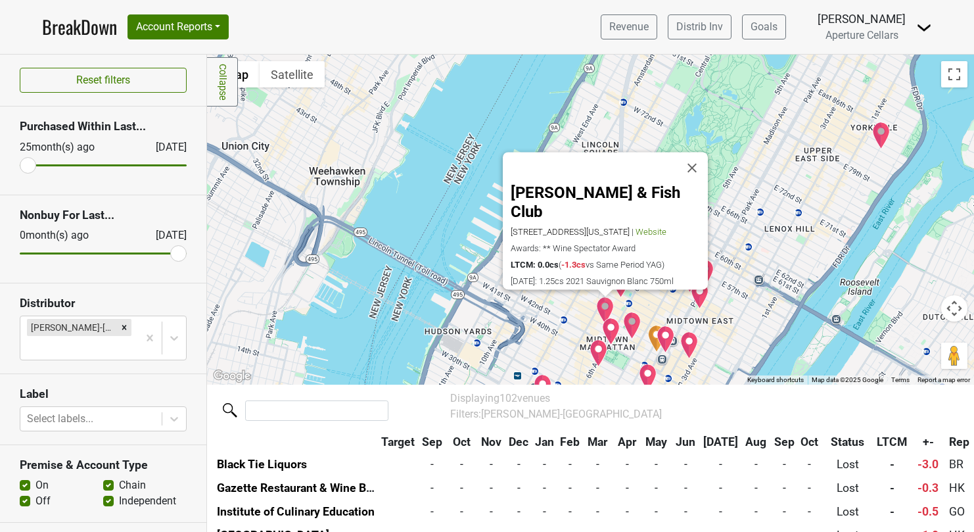
scroll to position [1734, 0]
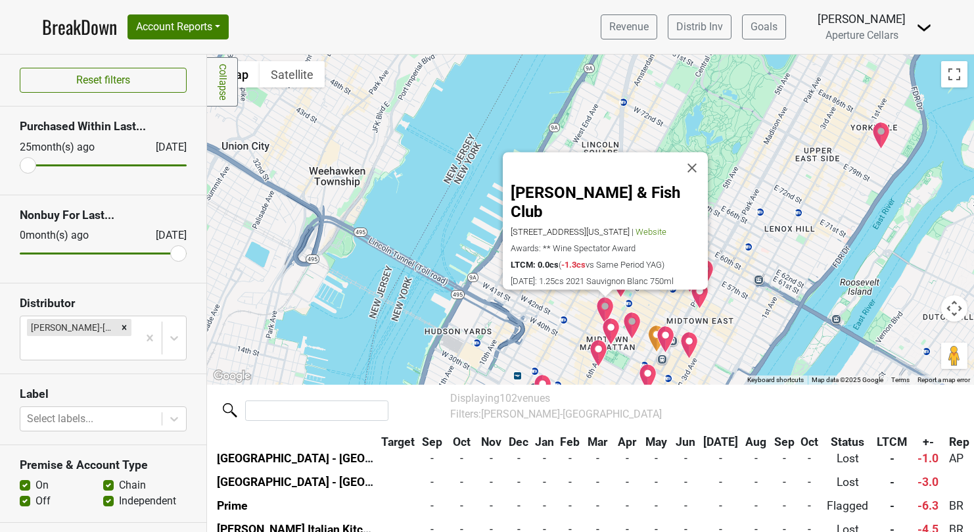
click at [881, 135] on img "Gazette Restaurant & Wine Bar" at bounding box center [881, 136] width 18 height 28
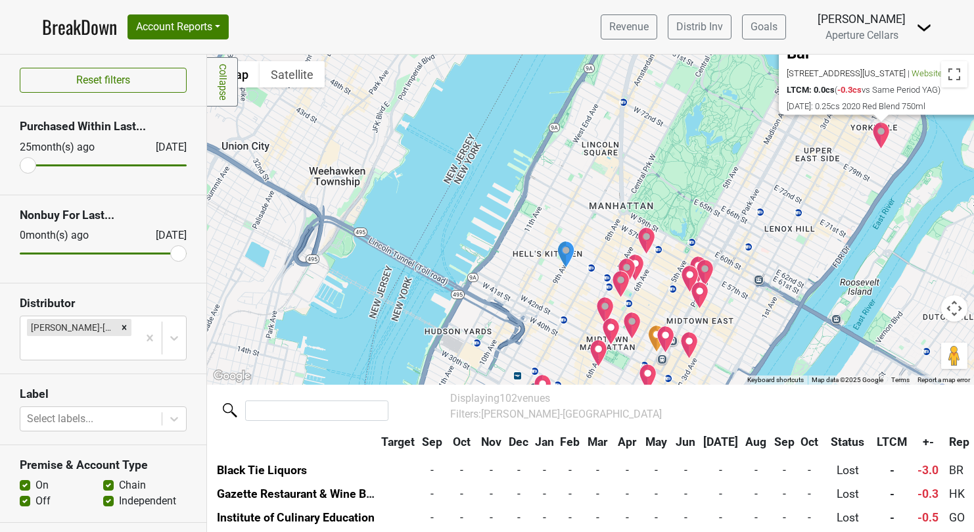
scroll to position [2329, 0]
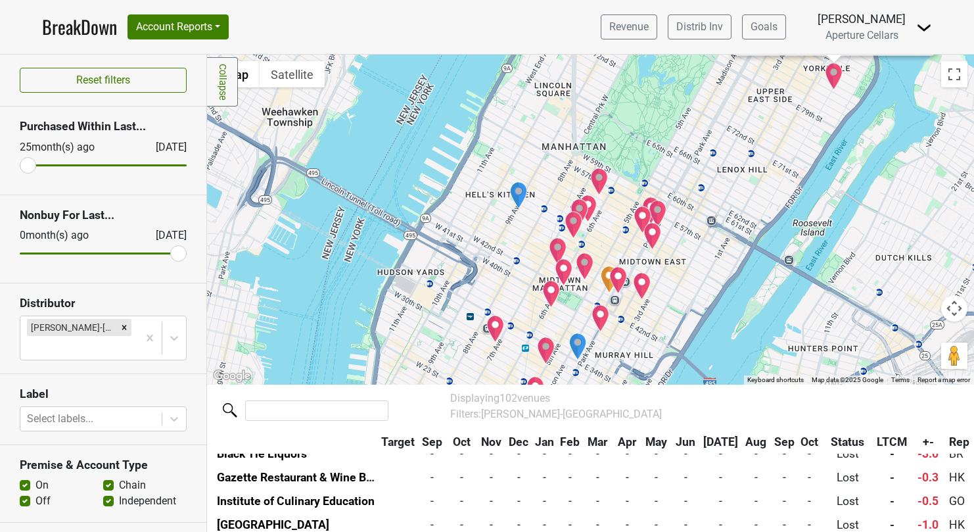
drag, startPoint x: 643, startPoint y: 273, endPoint x: 653, endPoint y: 99, distance: 174.5
click at [653, 99] on div "Gazette Restaurant & Wine Bar [STREET_ADDRESS][US_STATE] | Website LTCM: 0.0cs …" at bounding box center [590, 220] width 767 height 330
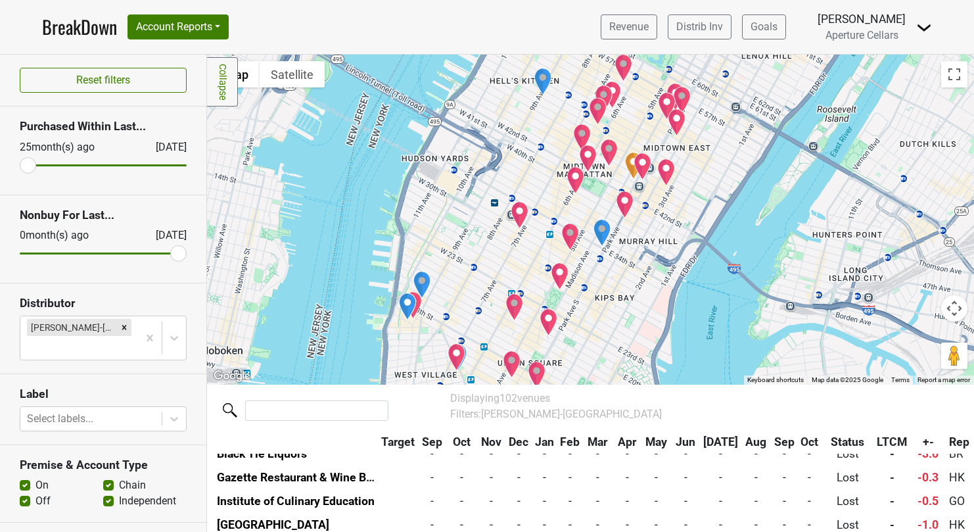
drag, startPoint x: 502, startPoint y: 291, endPoint x: 530, endPoint y: 172, distance: 122.3
click at [530, 172] on div "Gazette Restaurant & Wine Bar [STREET_ADDRESS][US_STATE] | Website LTCM: 0.0cs …" at bounding box center [590, 220] width 767 height 330
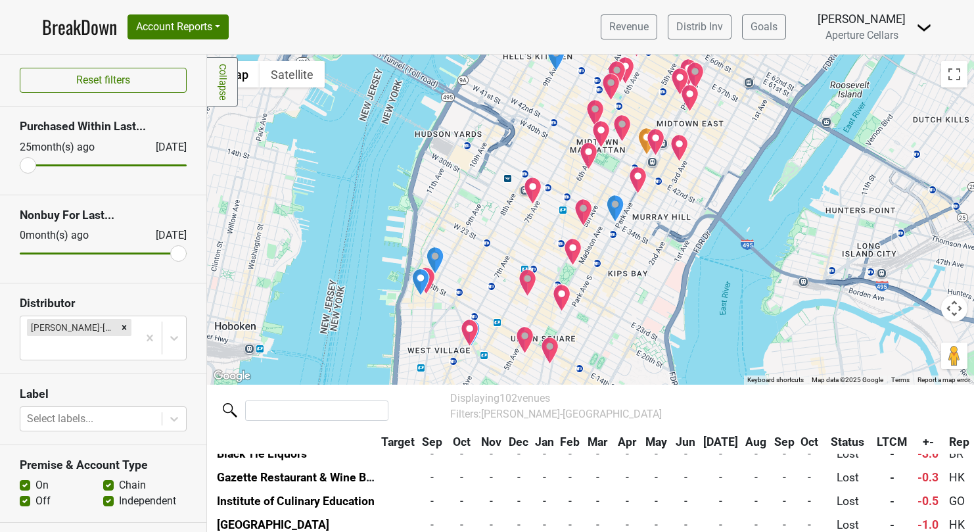
drag, startPoint x: 507, startPoint y: 193, endPoint x: 898, endPoint y: 193, distance: 391.1
click at [898, 193] on div "Gazette Restaurant & Wine Bar [STREET_ADDRESS][US_STATE] | Website LTCM: 0.0cs …" at bounding box center [590, 220] width 767 height 330
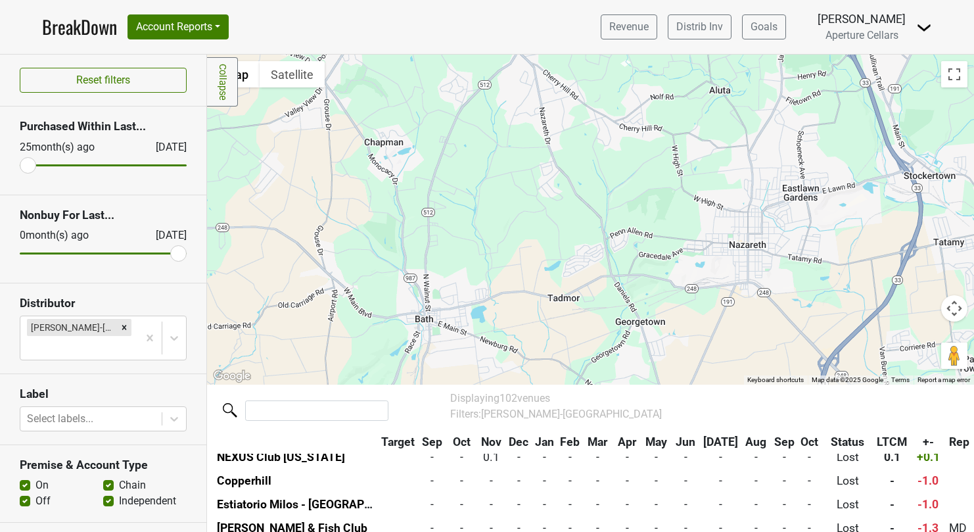
scroll to position [1633, 0]
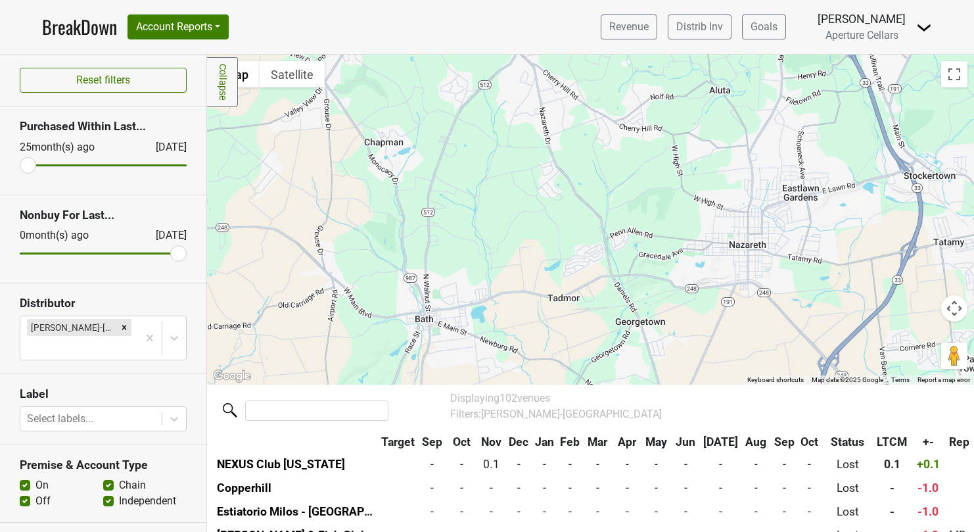
click at [837, 438] on th "Status" at bounding box center [848, 442] width 53 height 24
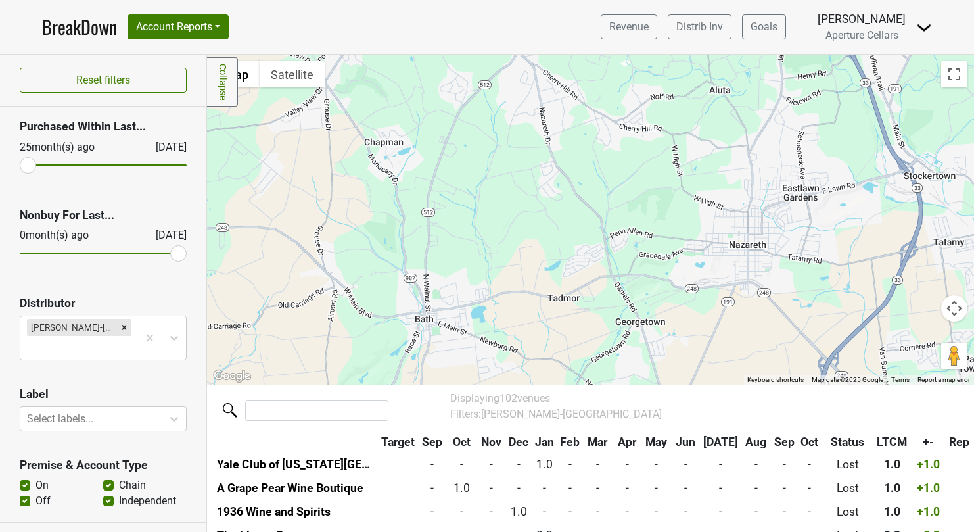
click at [840, 442] on th "Status" at bounding box center [848, 442] width 53 height 24
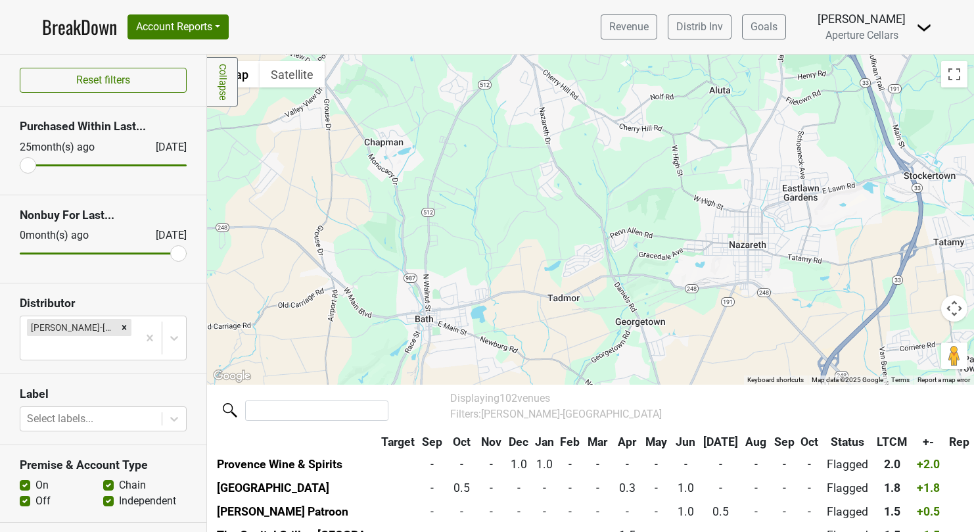
click at [840, 442] on th "Status" at bounding box center [848, 442] width 53 height 24
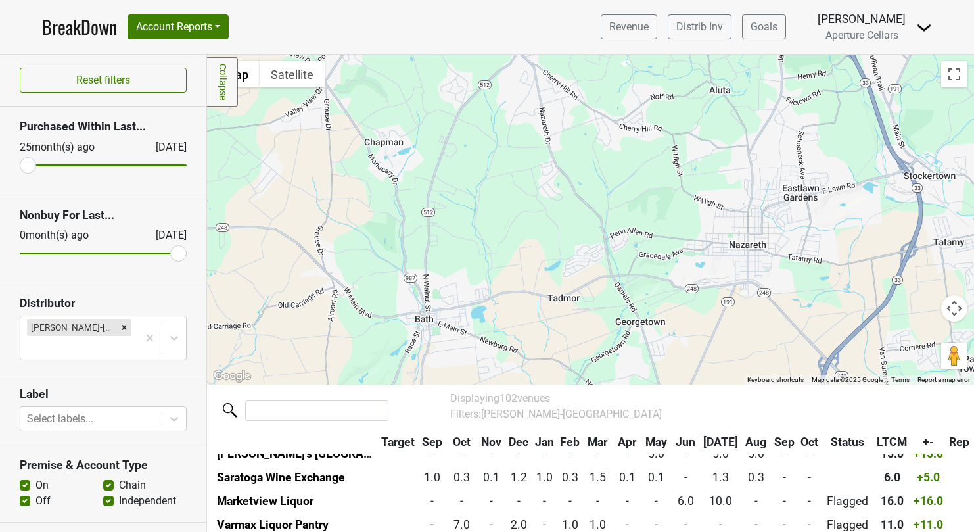
scroll to position [42, 0]
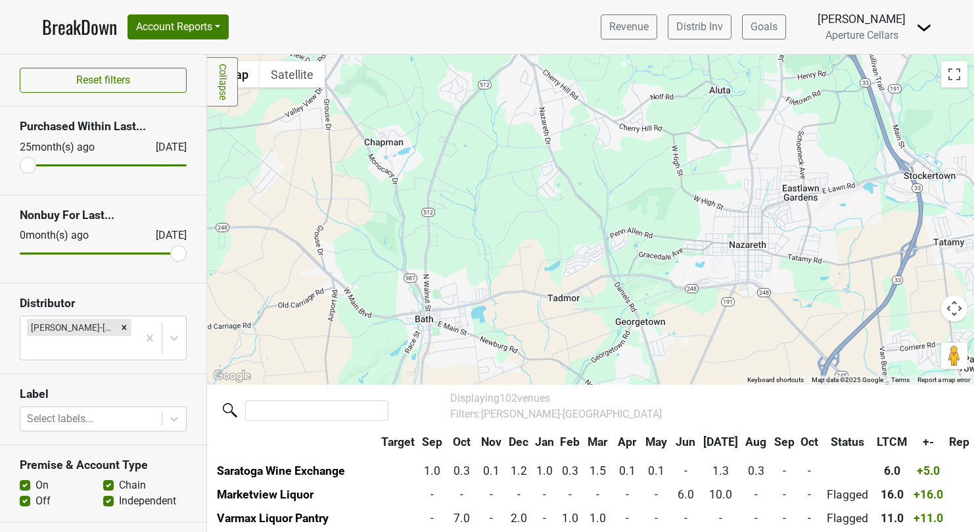
click at [846, 444] on th "Status" at bounding box center [848, 442] width 53 height 24
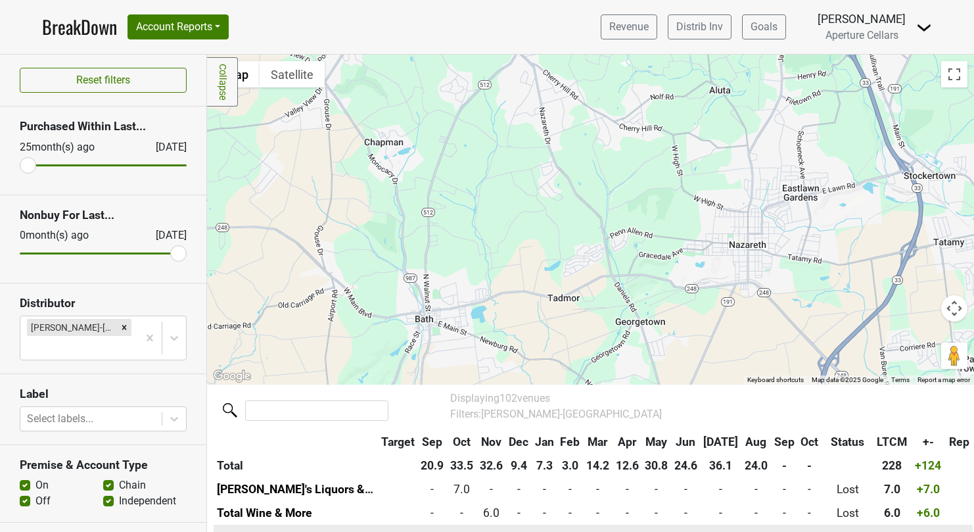
scroll to position [0, 0]
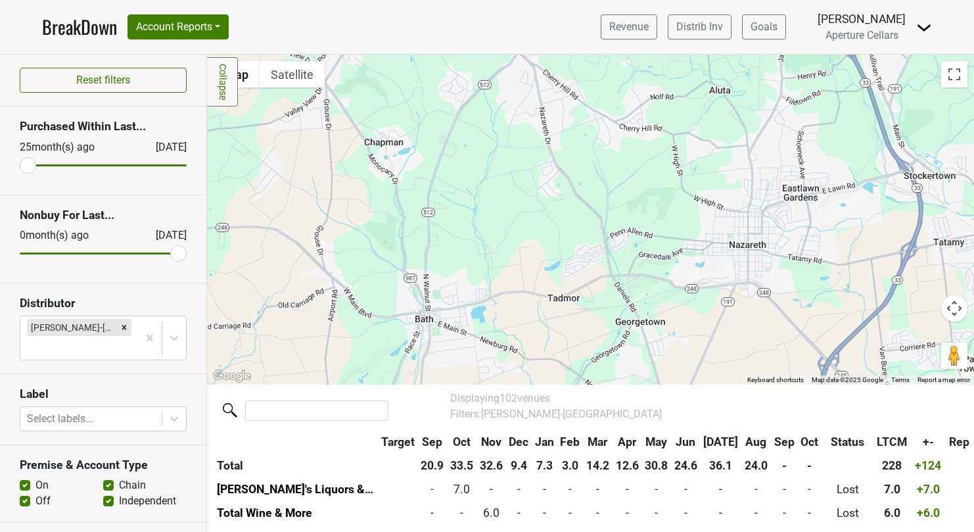
click at [839, 442] on th "Status" at bounding box center [848, 442] width 53 height 24
